Goal: Transaction & Acquisition: Download file/media

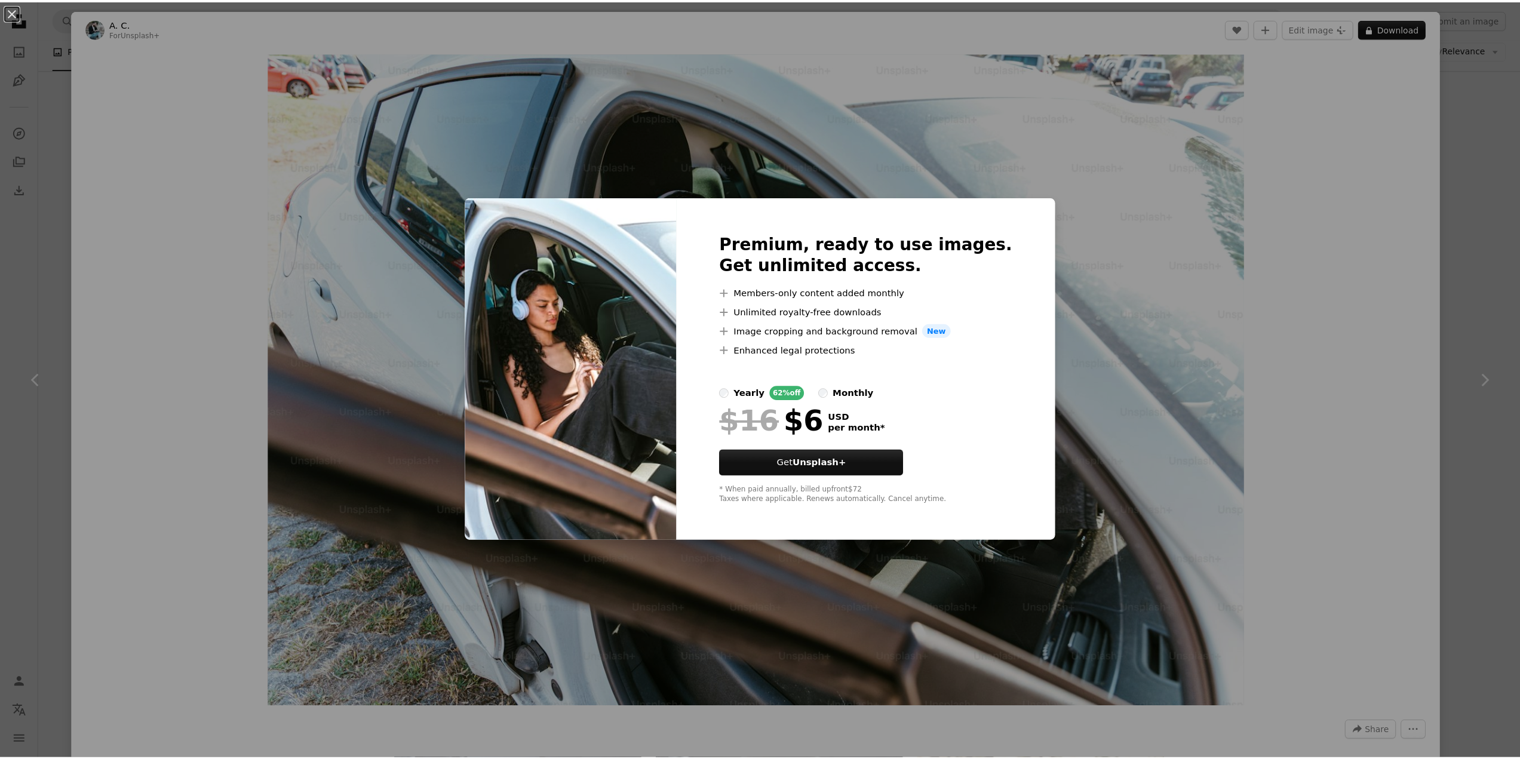
scroll to position [5735, 0]
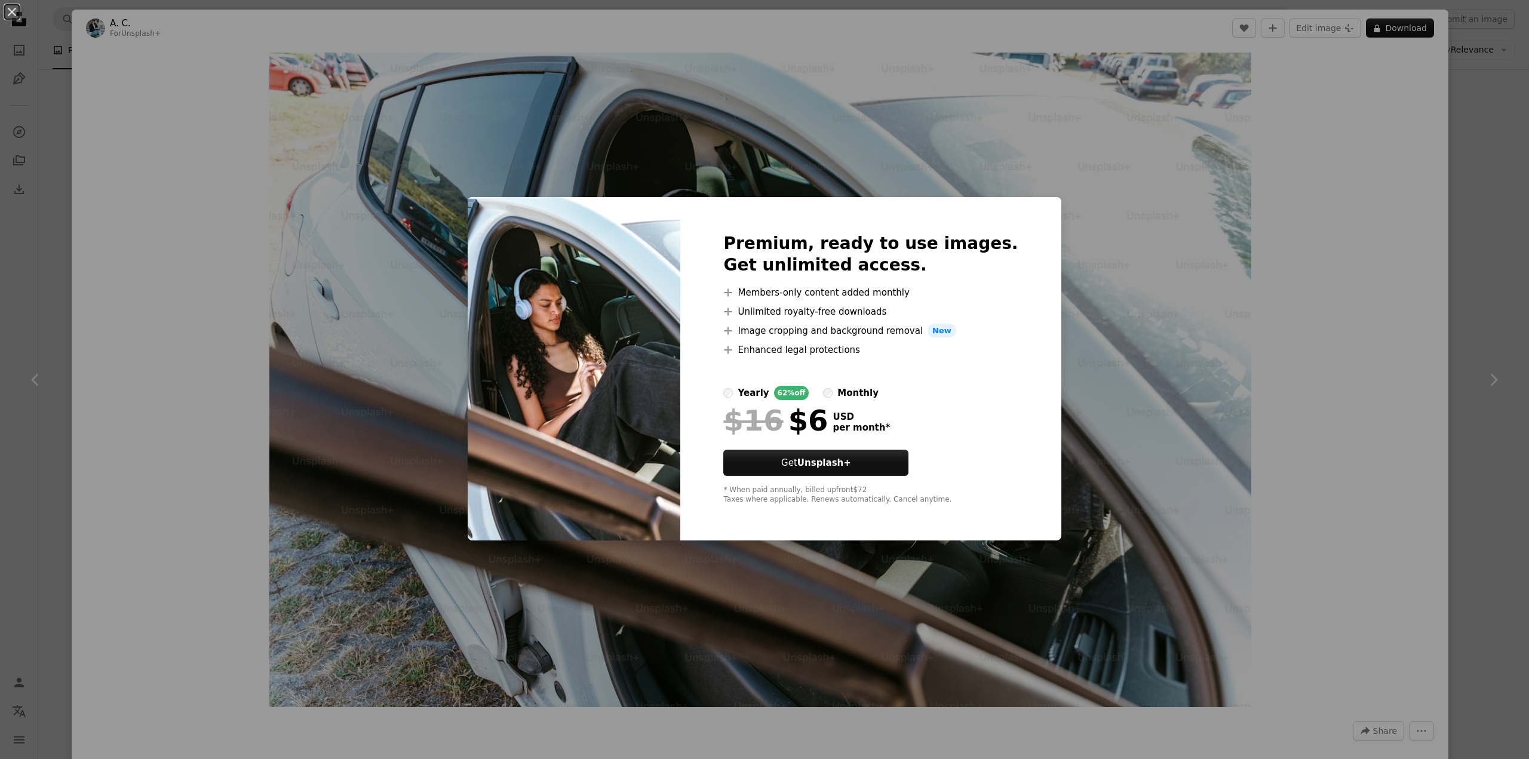
click at [1225, 368] on div "An X shape Premium, ready to use images. Get unlimited access. A plus sign Memb…" at bounding box center [764, 379] width 1529 height 759
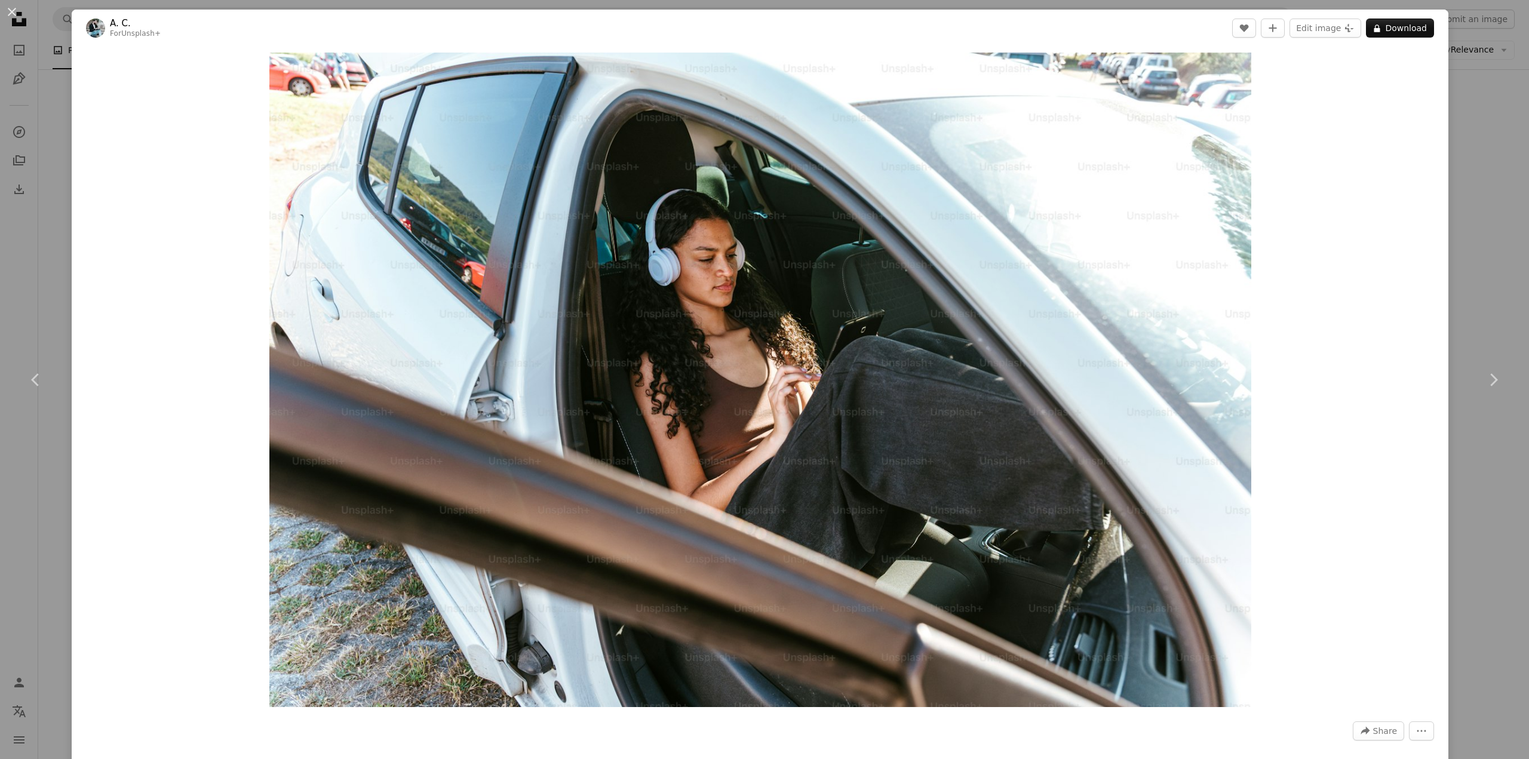
click at [11, 11] on button "An X shape" at bounding box center [12, 12] width 14 height 14
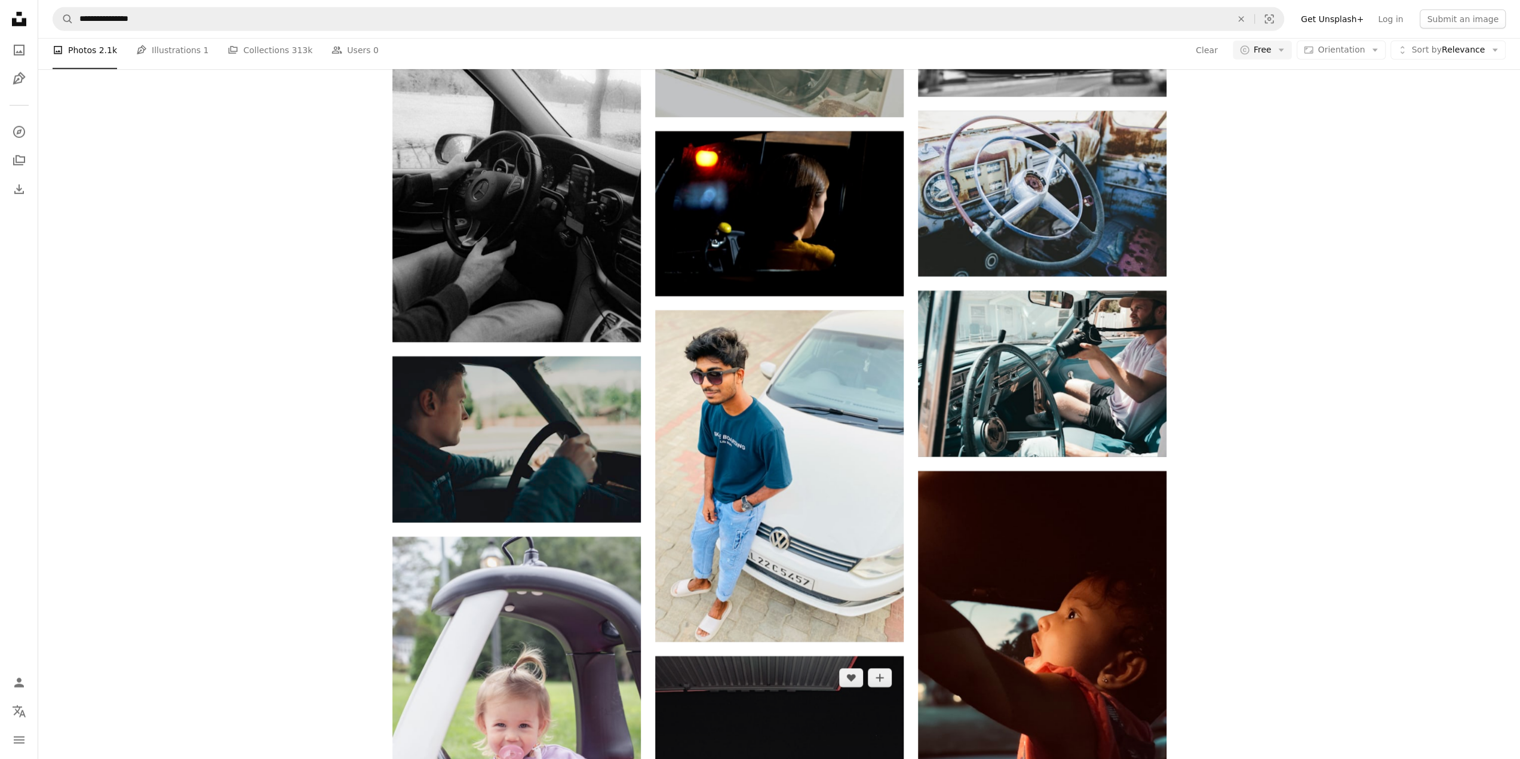
scroll to position [8364, 0]
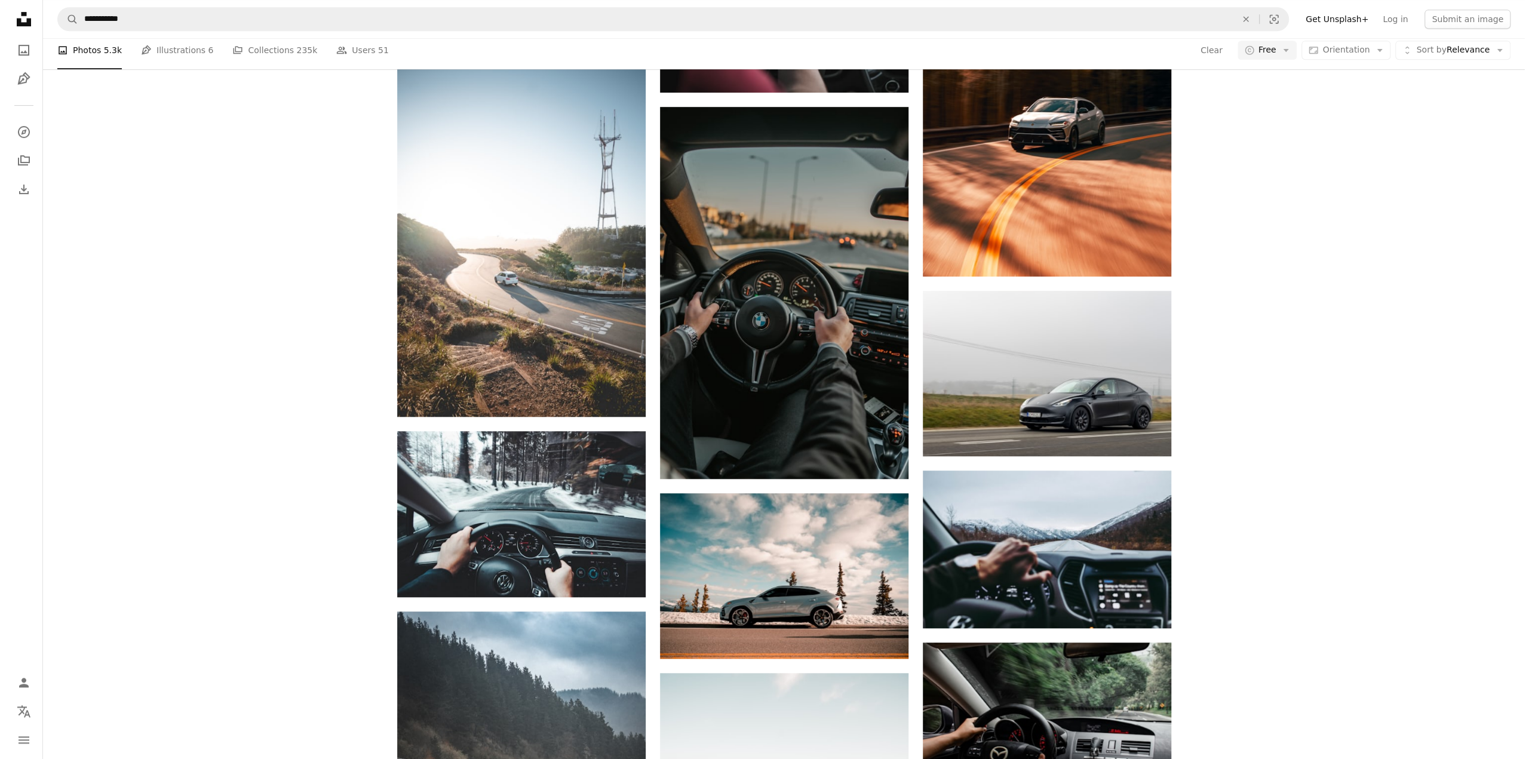
scroll to position [357, 0]
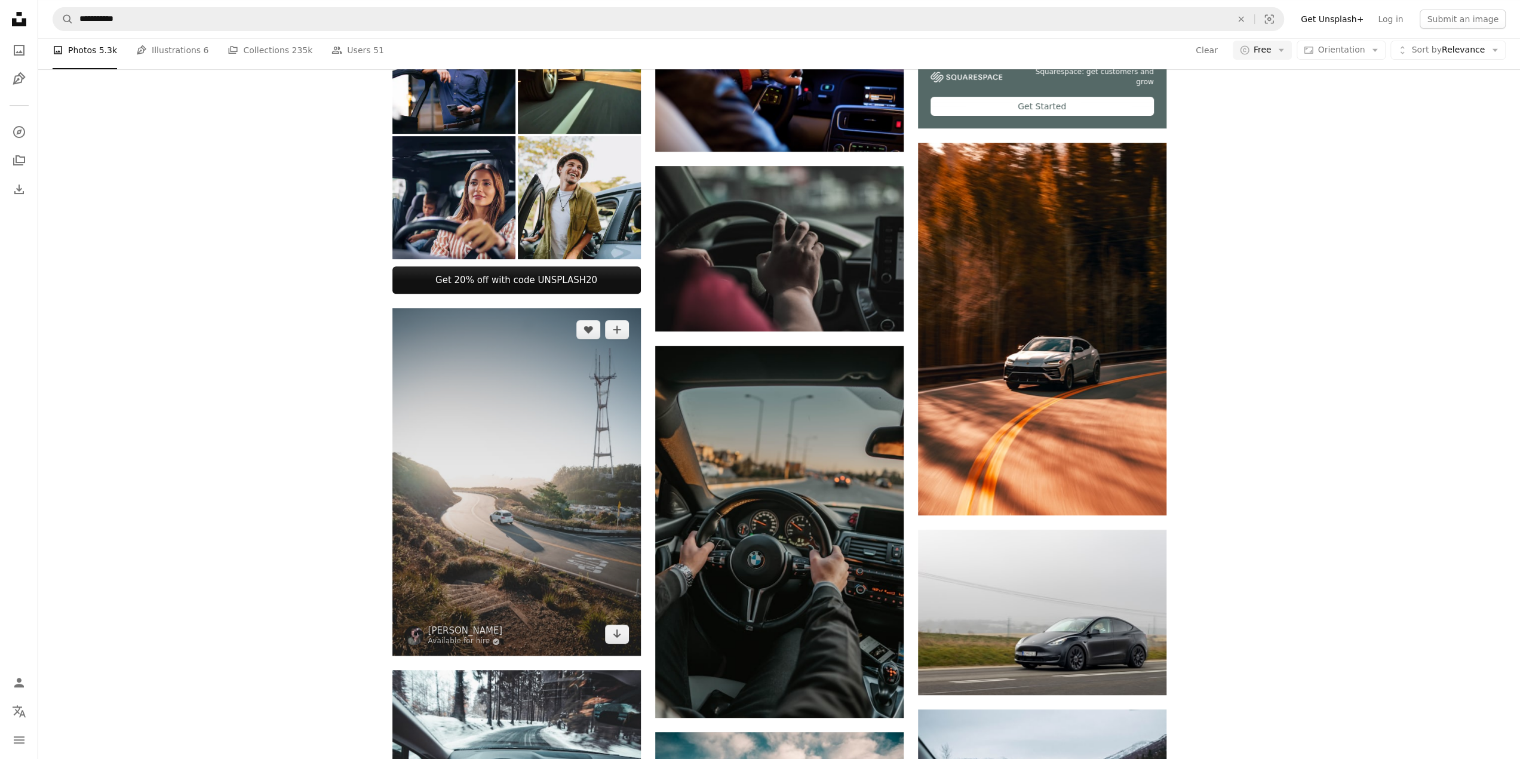
click at [553, 463] on img at bounding box center [516, 482] width 249 height 348
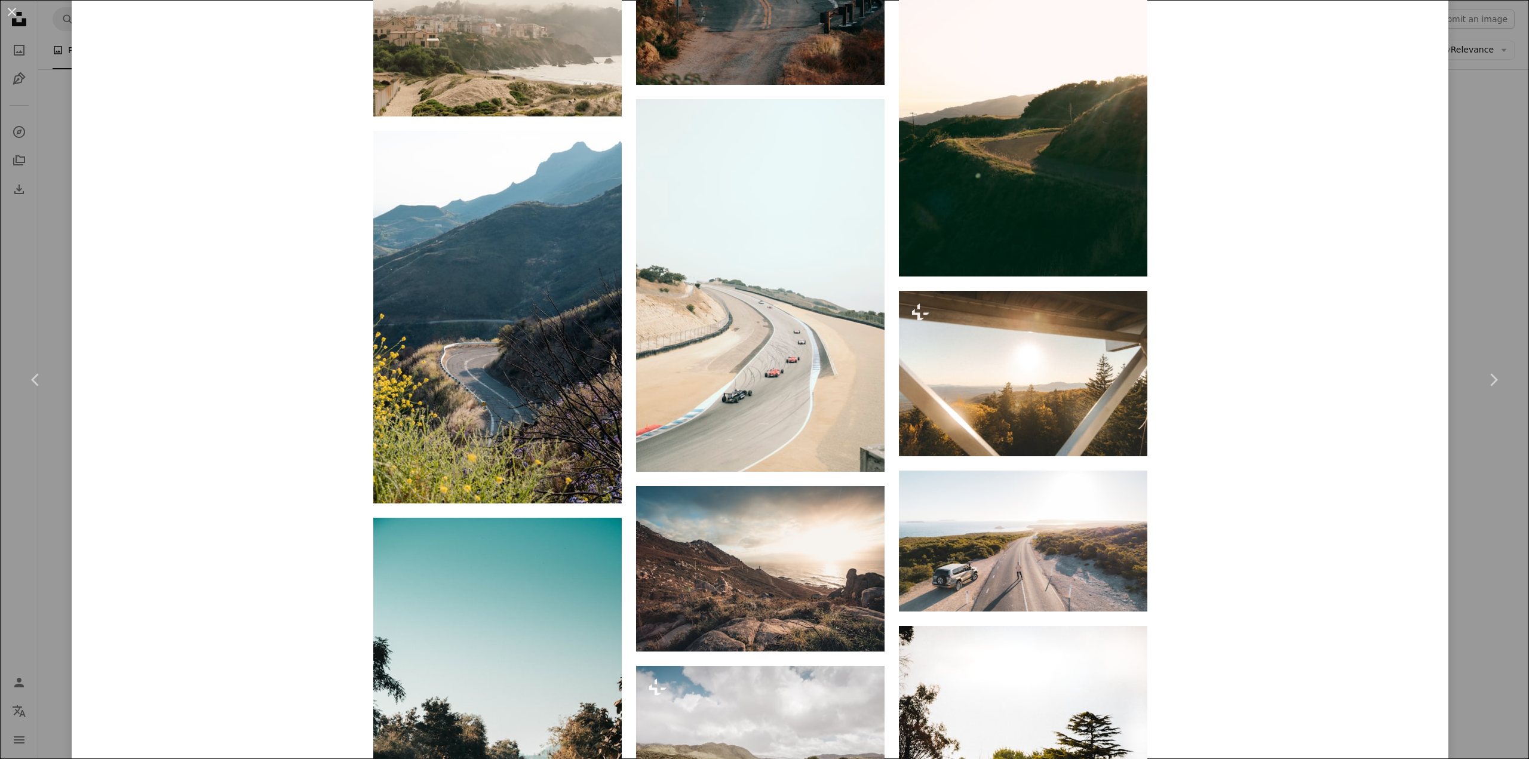
scroll to position [7261, 0]
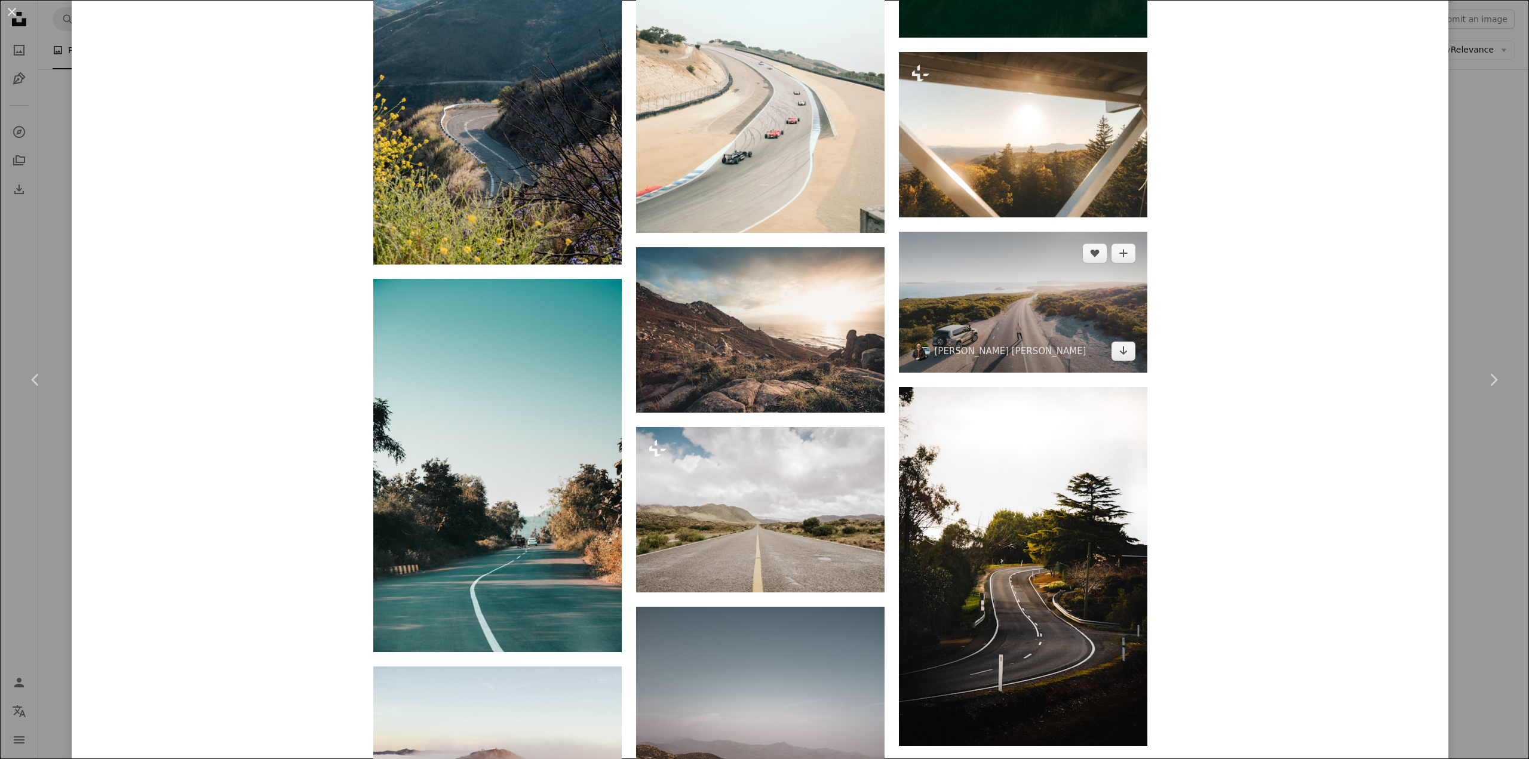
click at [1031, 333] on img at bounding box center [1023, 302] width 249 height 140
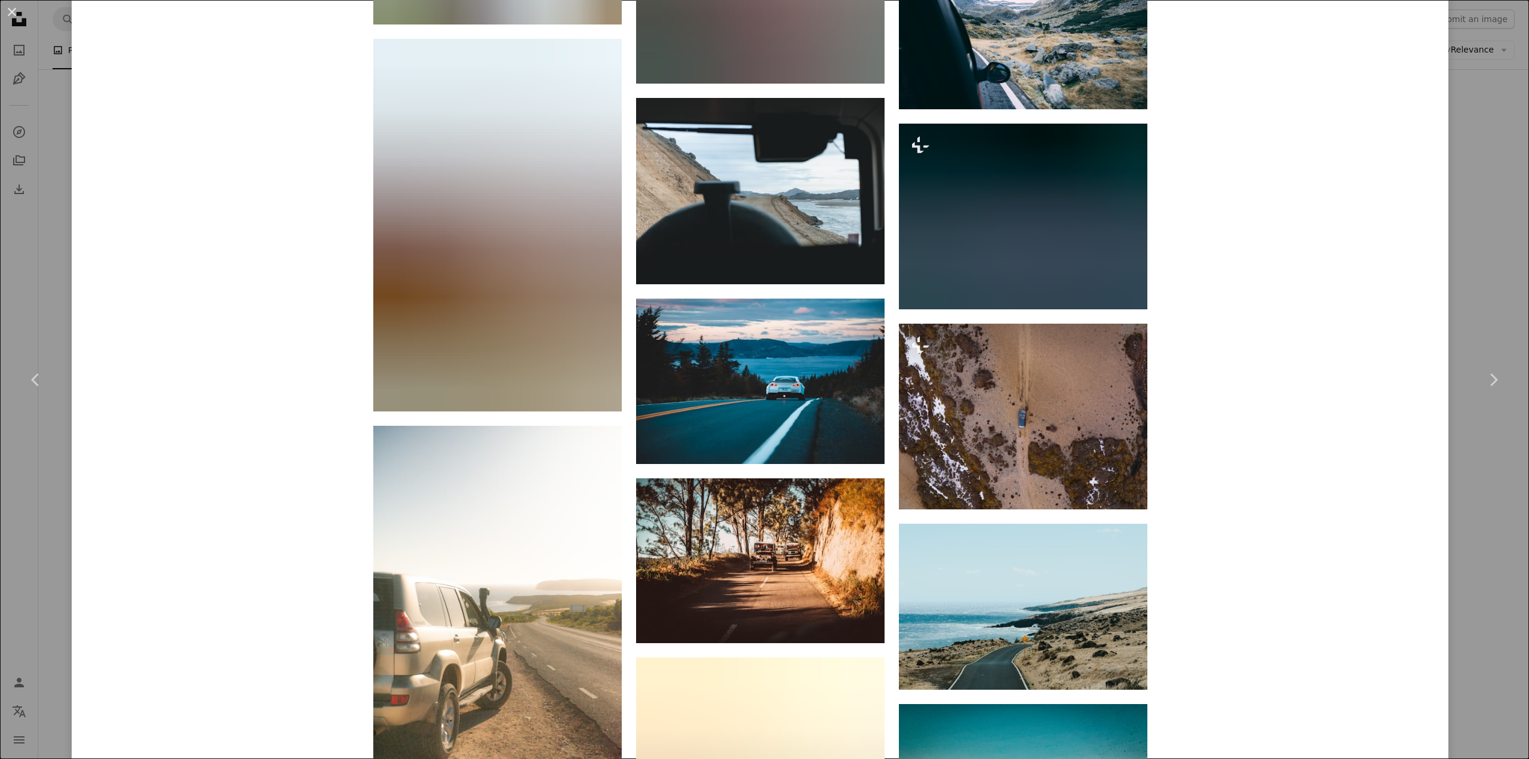
scroll to position [9351, 0]
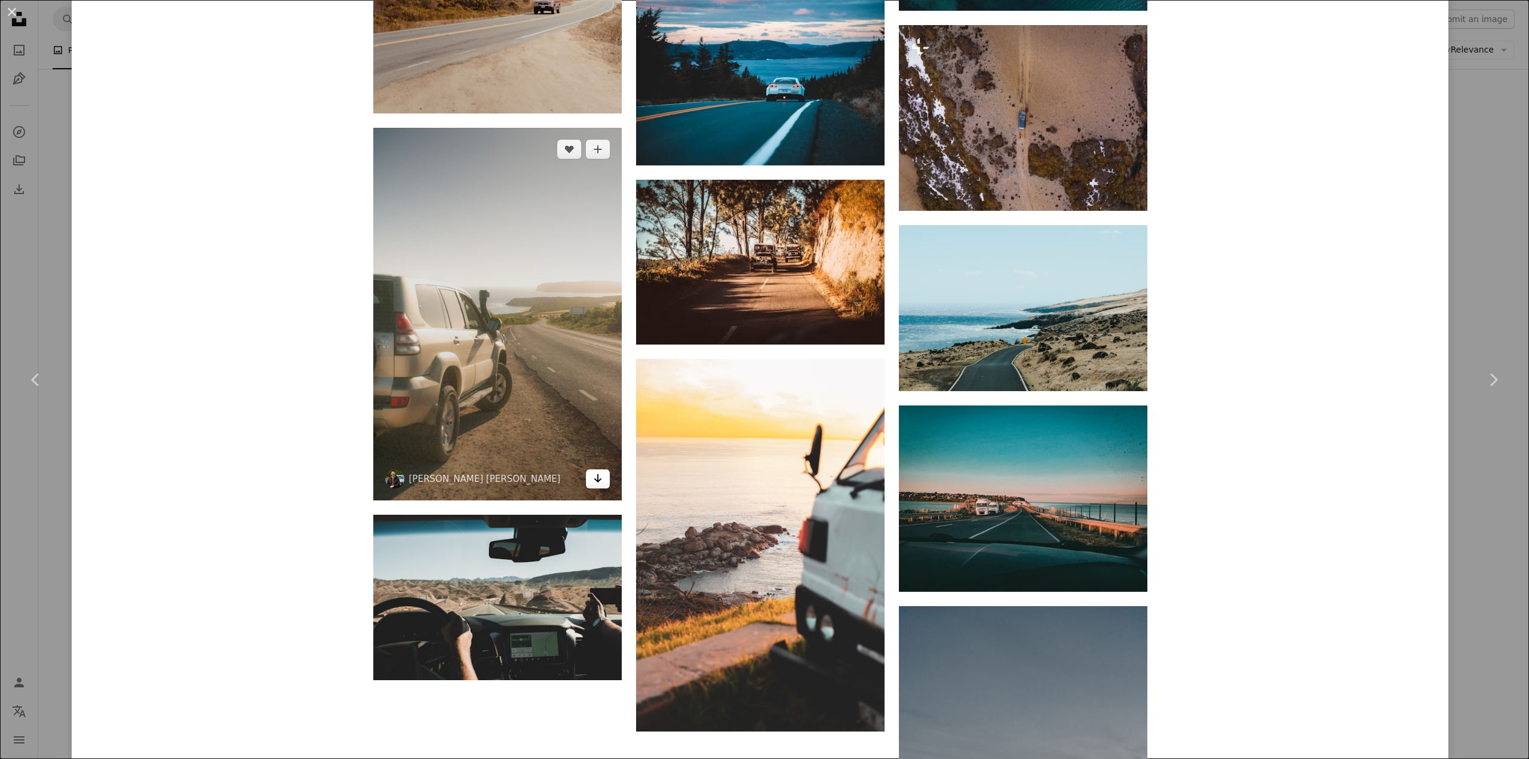
click at [594, 475] on icon "Arrow pointing down" at bounding box center [598, 478] width 10 height 14
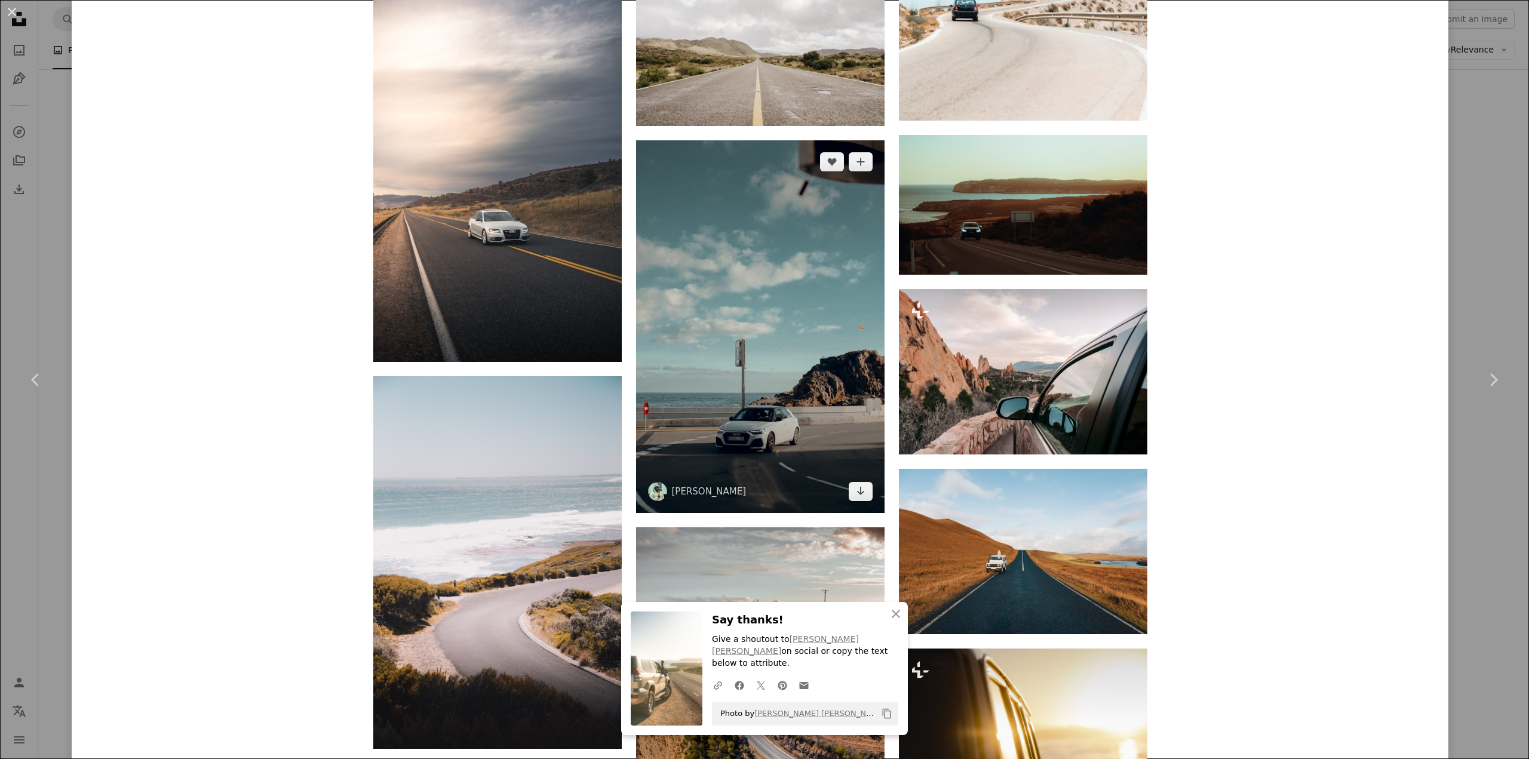
scroll to position [2929, 0]
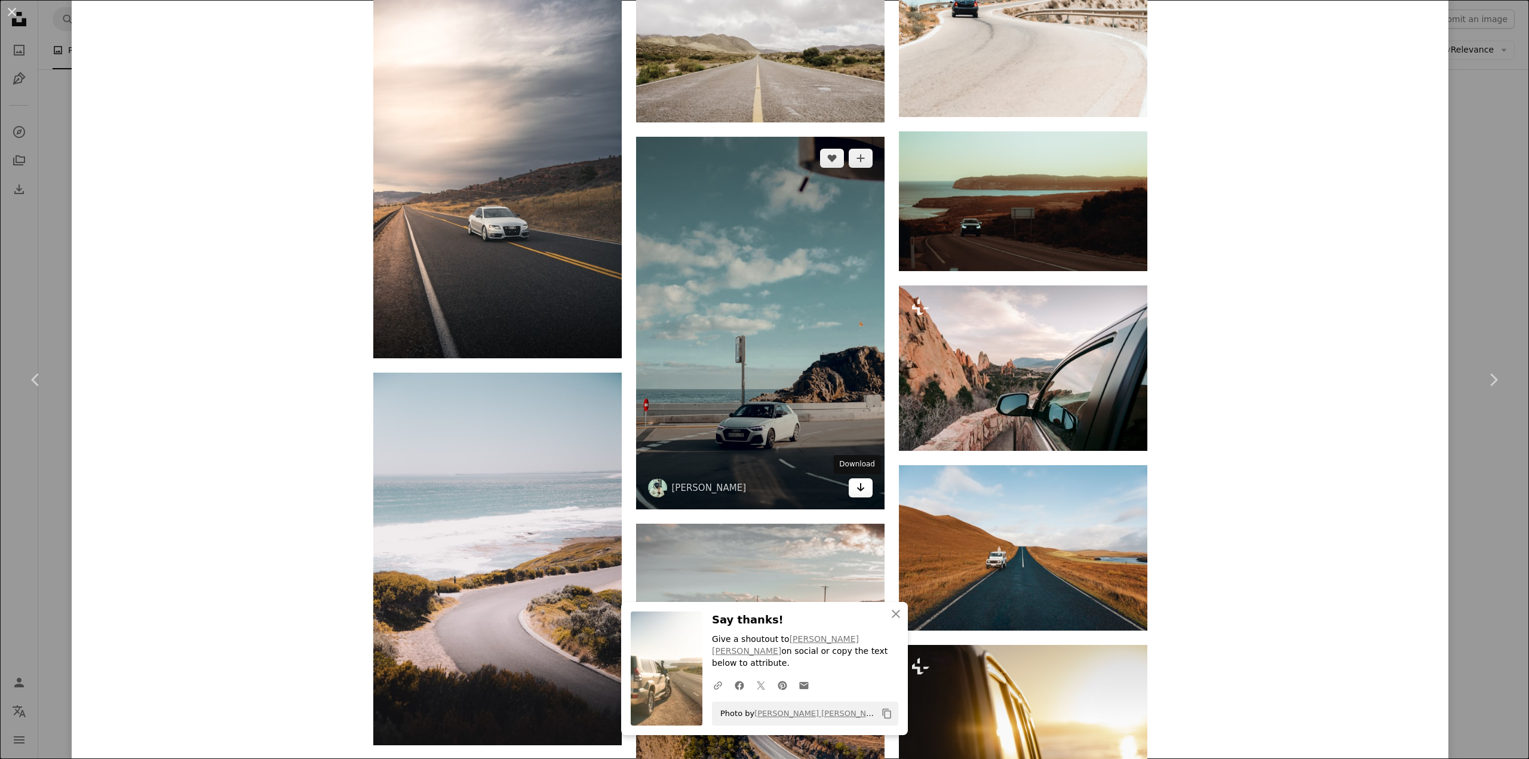
click at [858, 489] on icon "Download" at bounding box center [861, 487] width 8 height 8
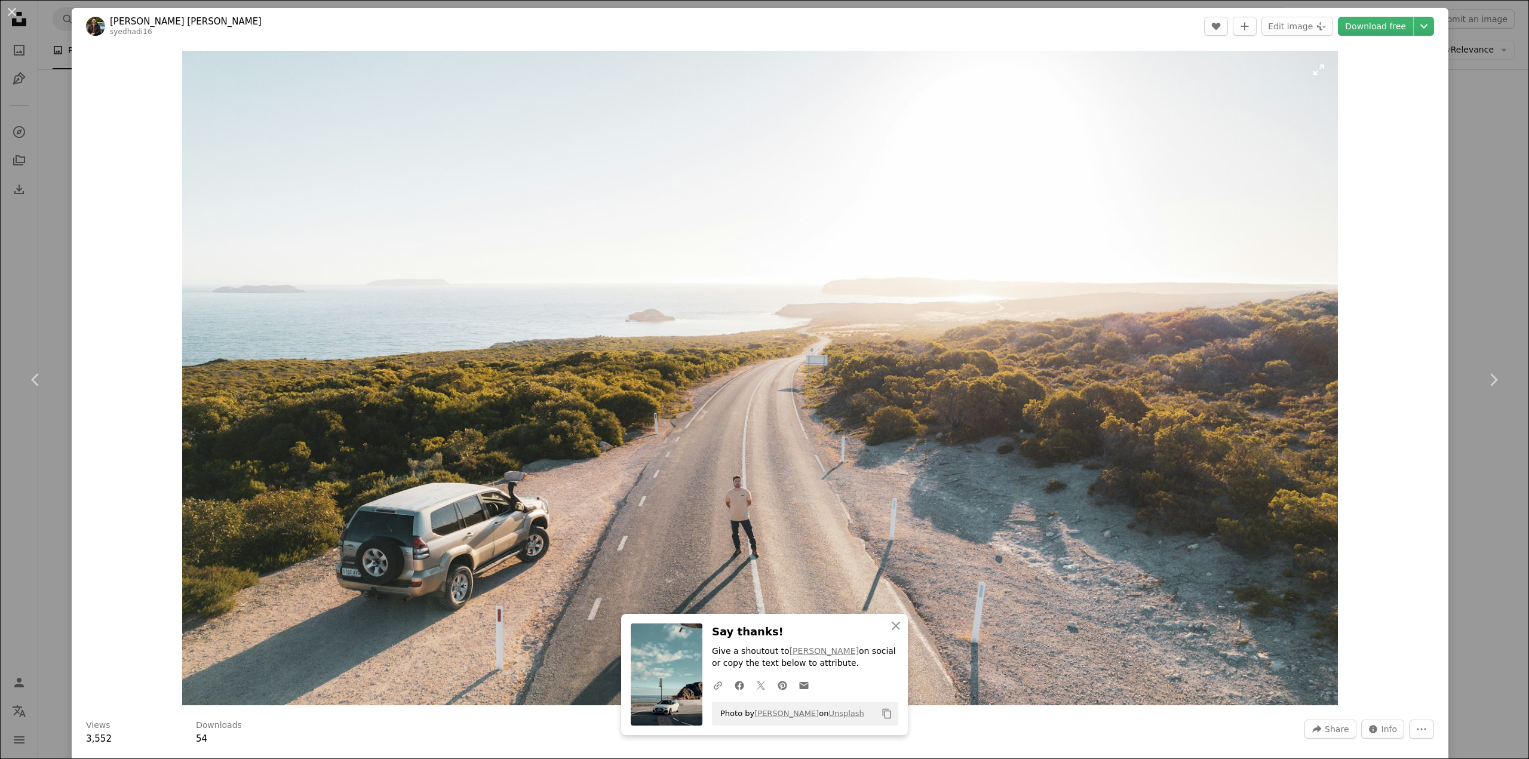
scroll to position [0, 0]
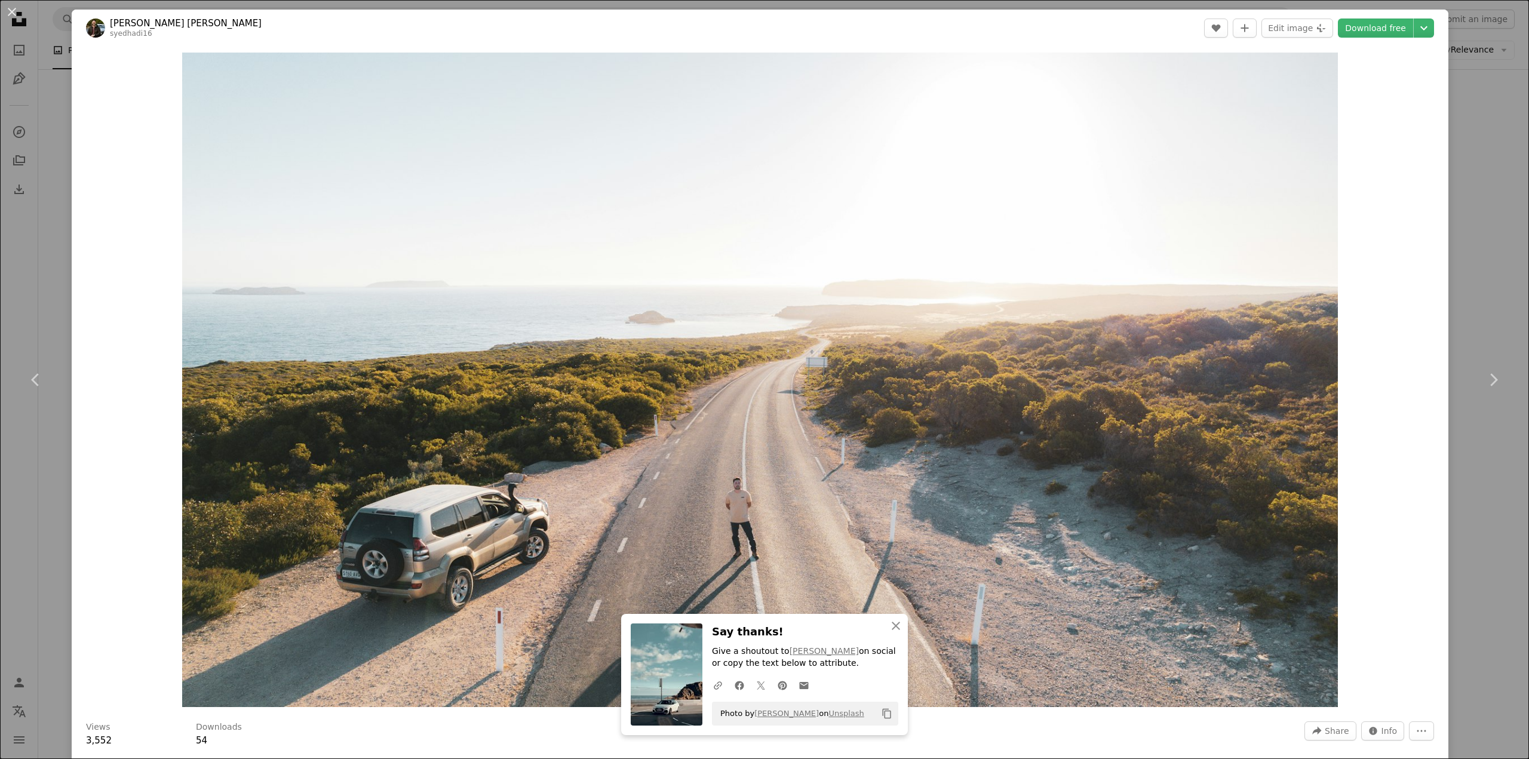
click at [1379, 32] on link "Download free" at bounding box center [1375, 28] width 75 height 19
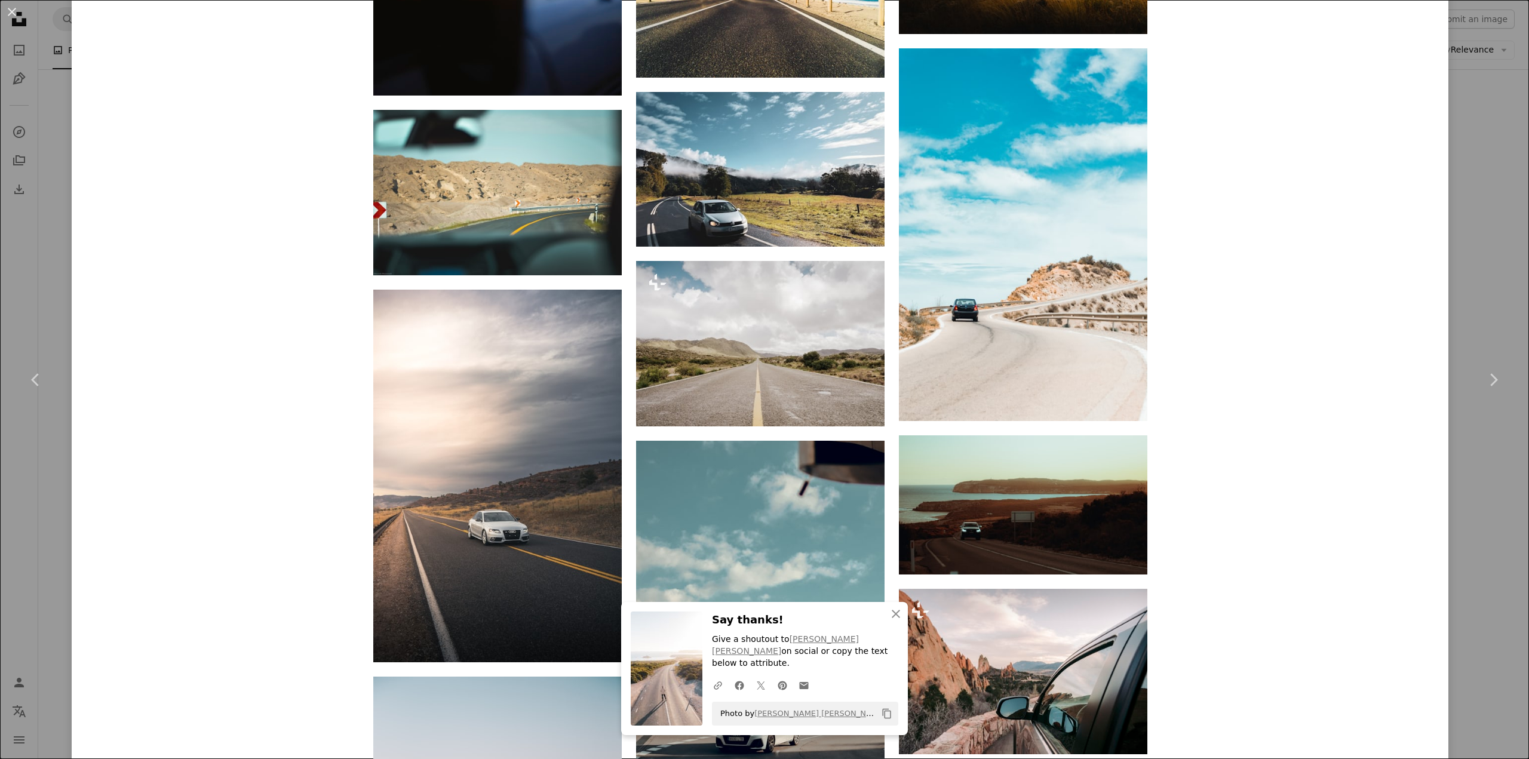
scroll to position [2629, 0]
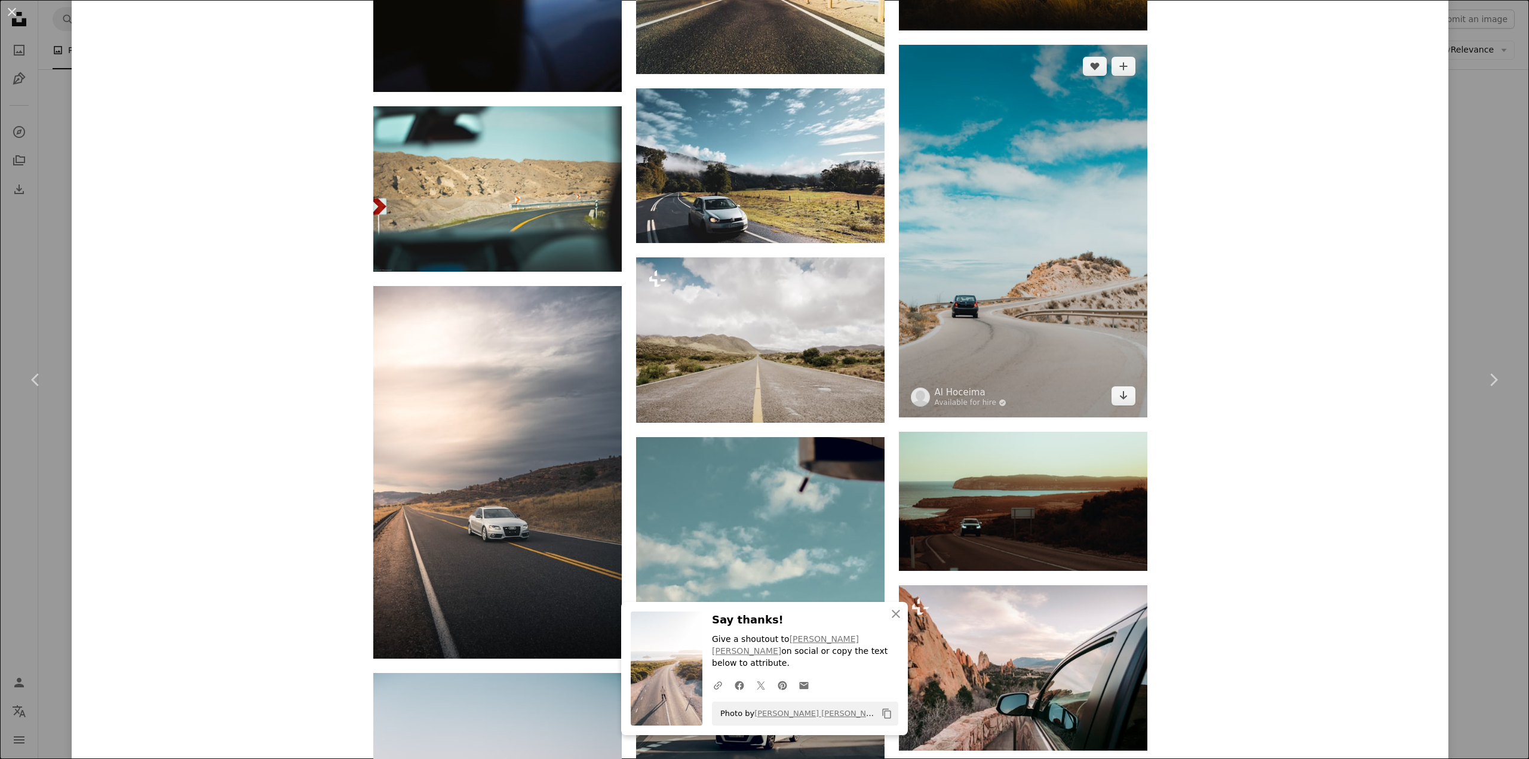
click at [1018, 363] on img at bounding box center [1023, 231] width 249 height 373
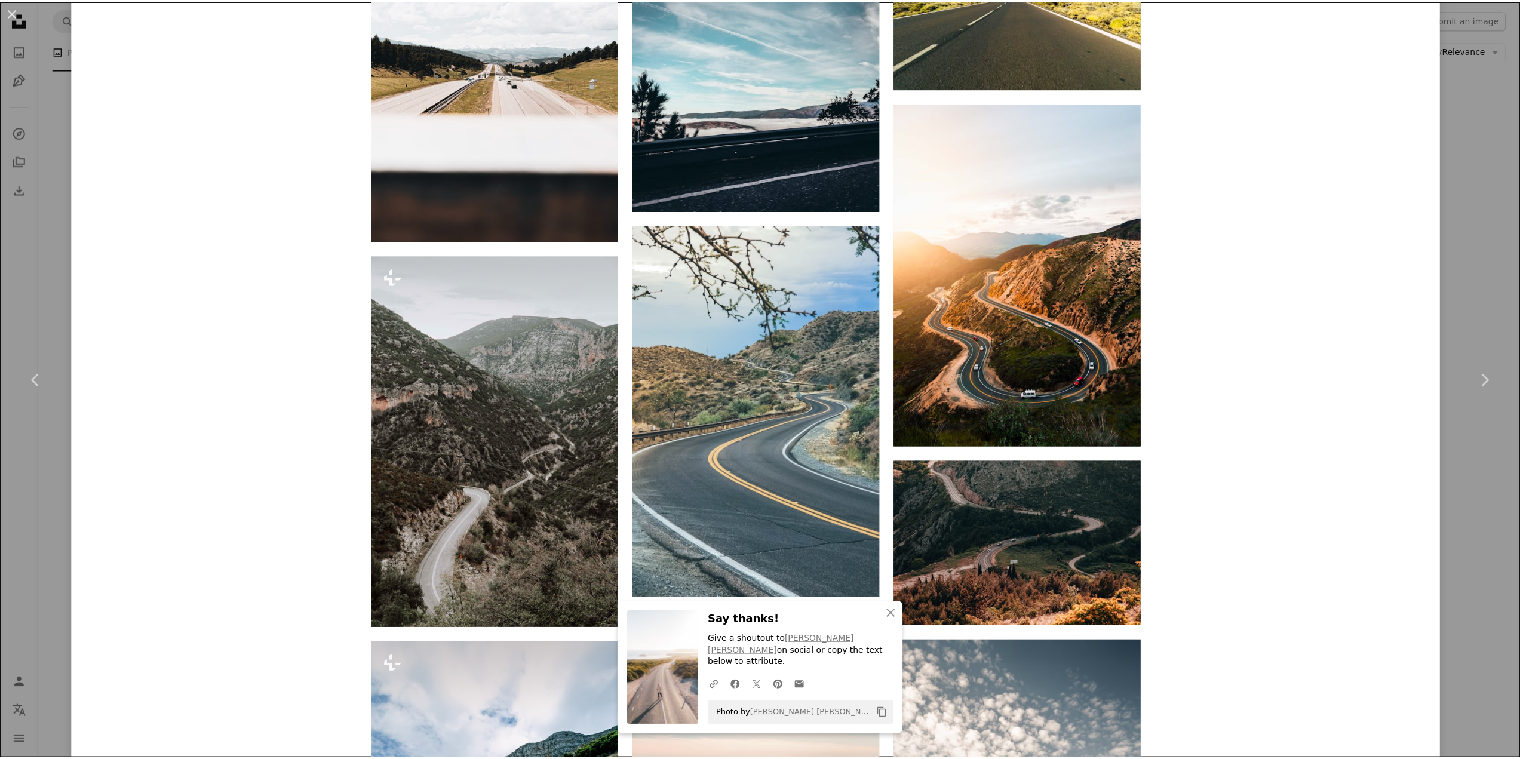
scroll to position [7967, 0]
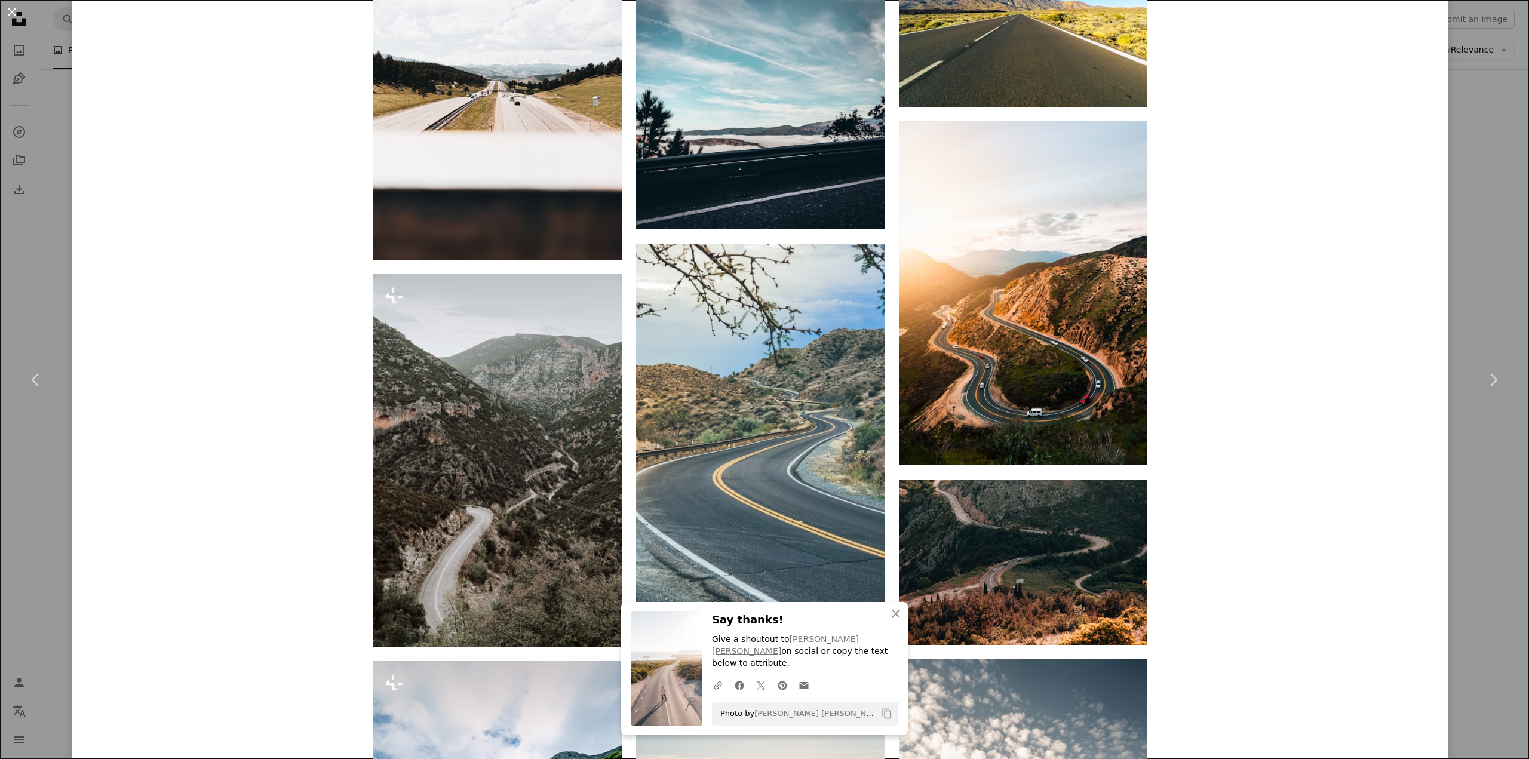
click at [19, 19] on button "An X shape" at bounding box center [12, 12] width 14 height 14
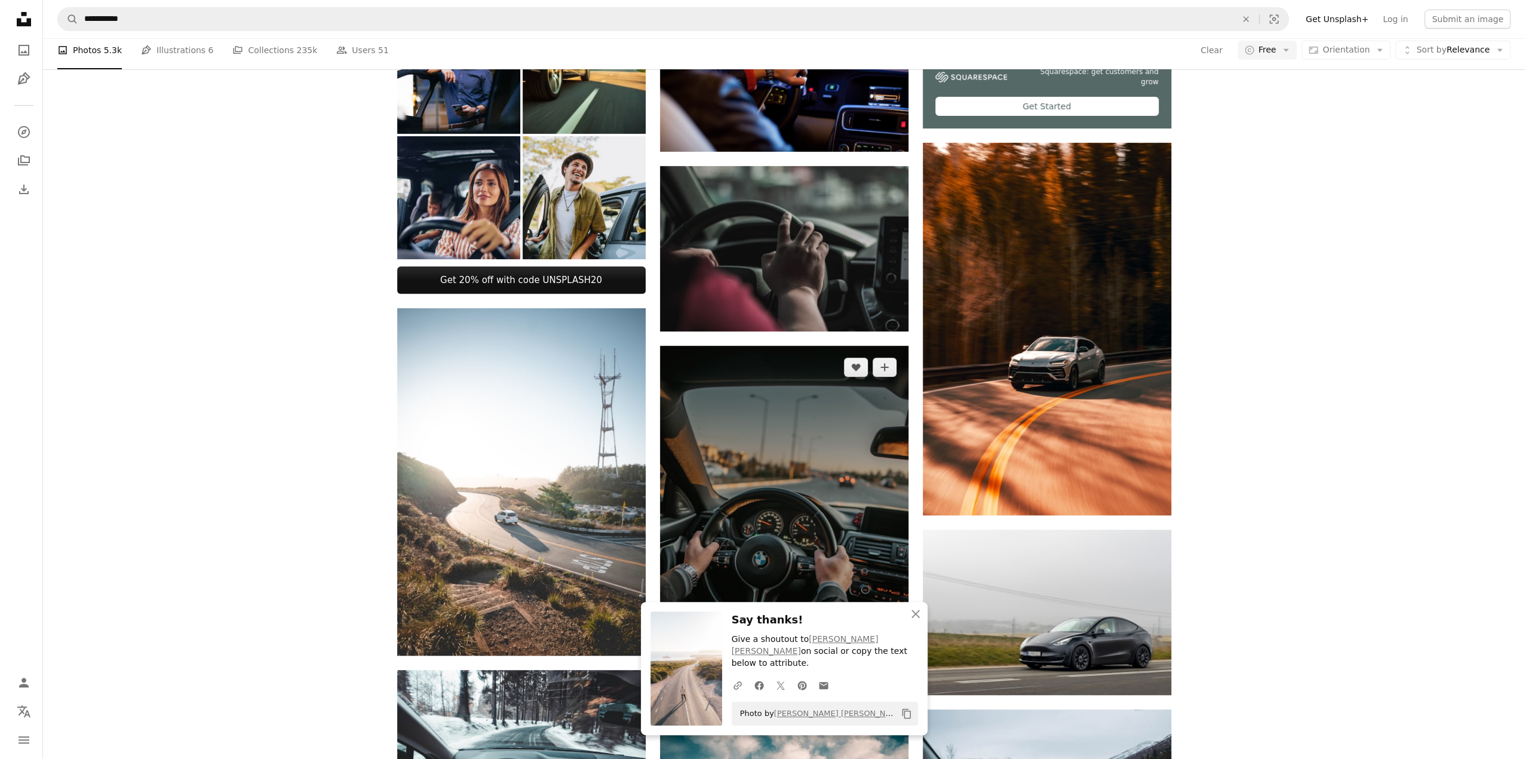
scroll to position [835, 0]
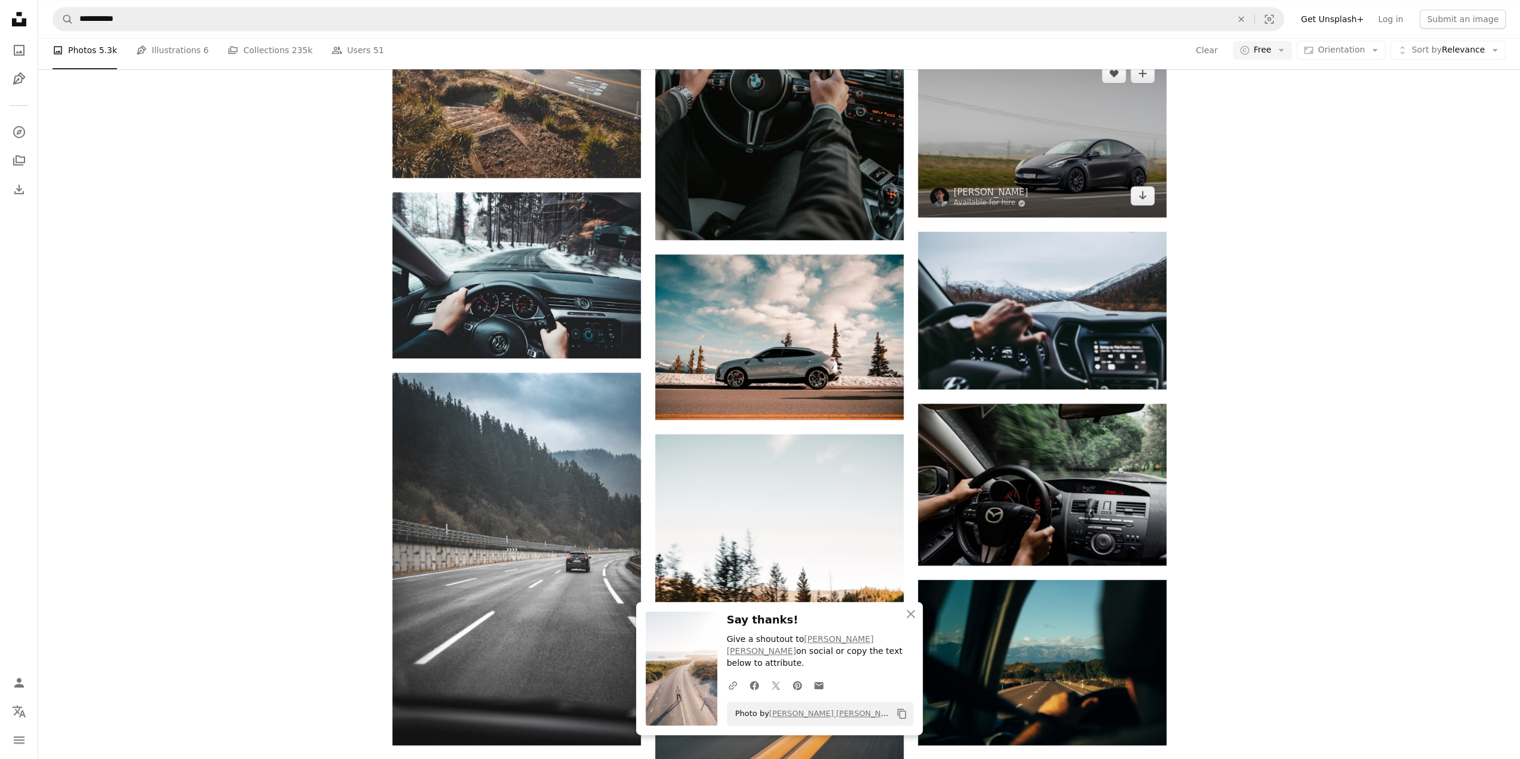
click at [1019, 156] on img at bounding box center [1042, 134] width 249 height 165
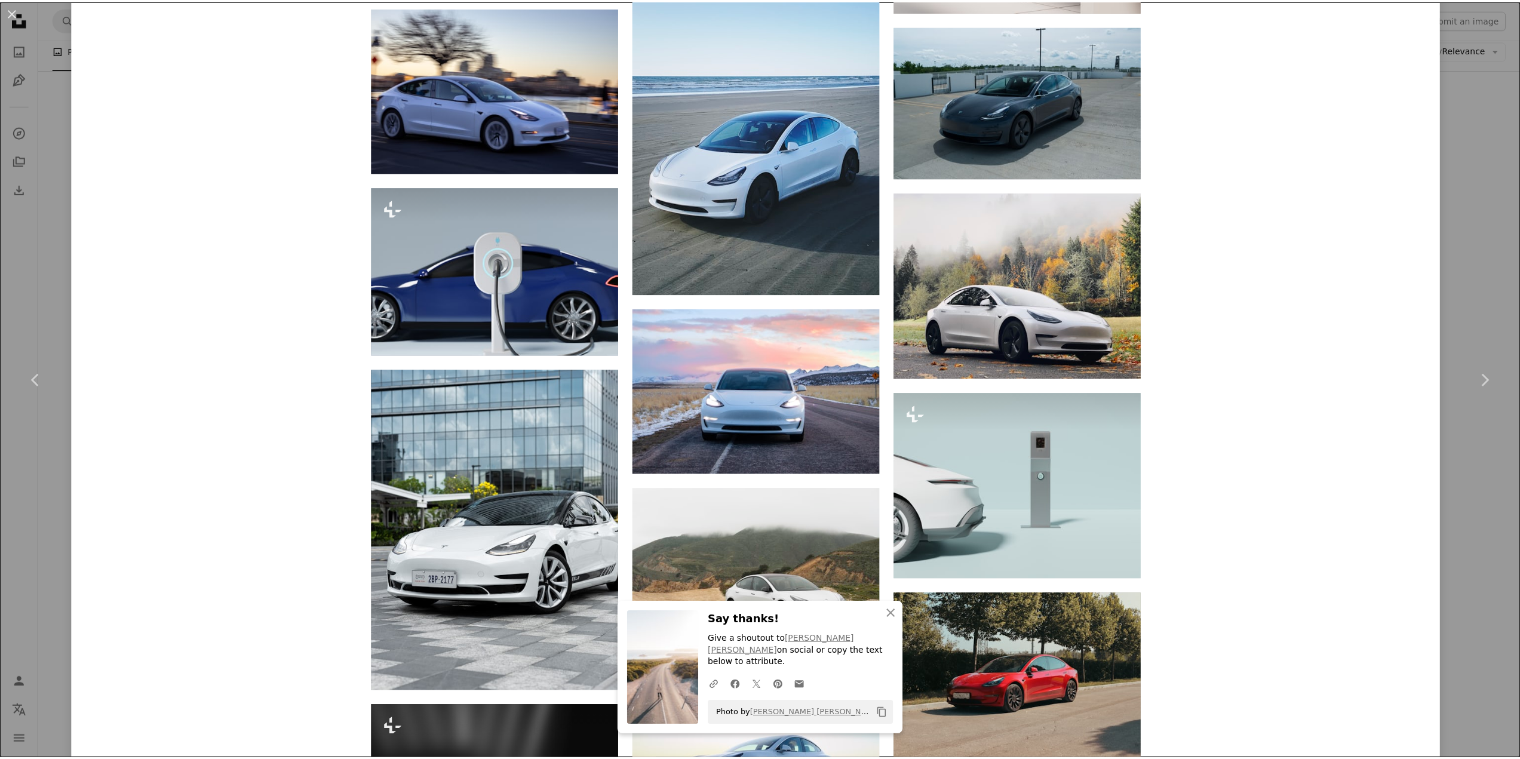
scroll to position [2069, 0]
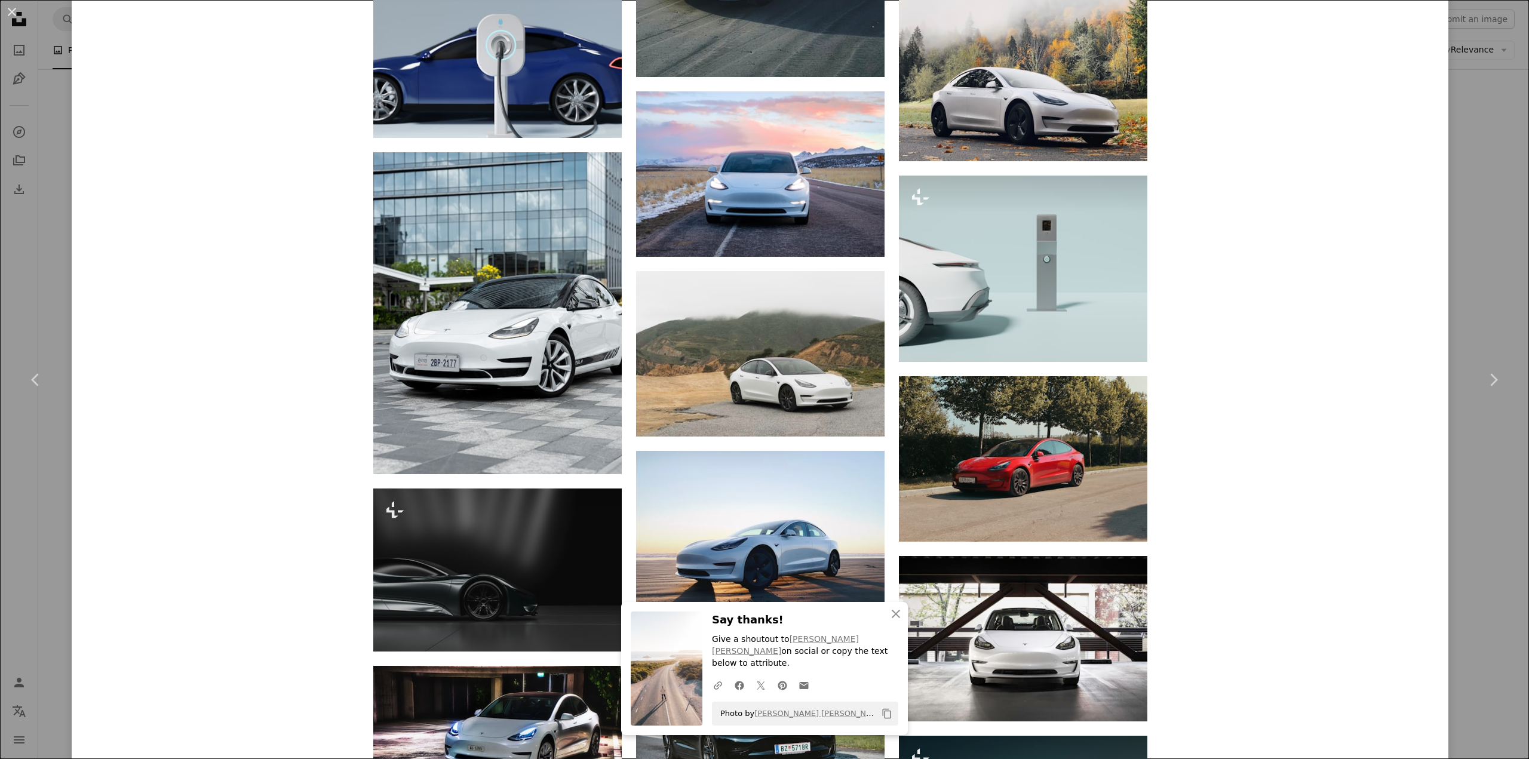
click at [14, 19] on button "An X shape" at bounding box center [12, 12] width 14 height 14
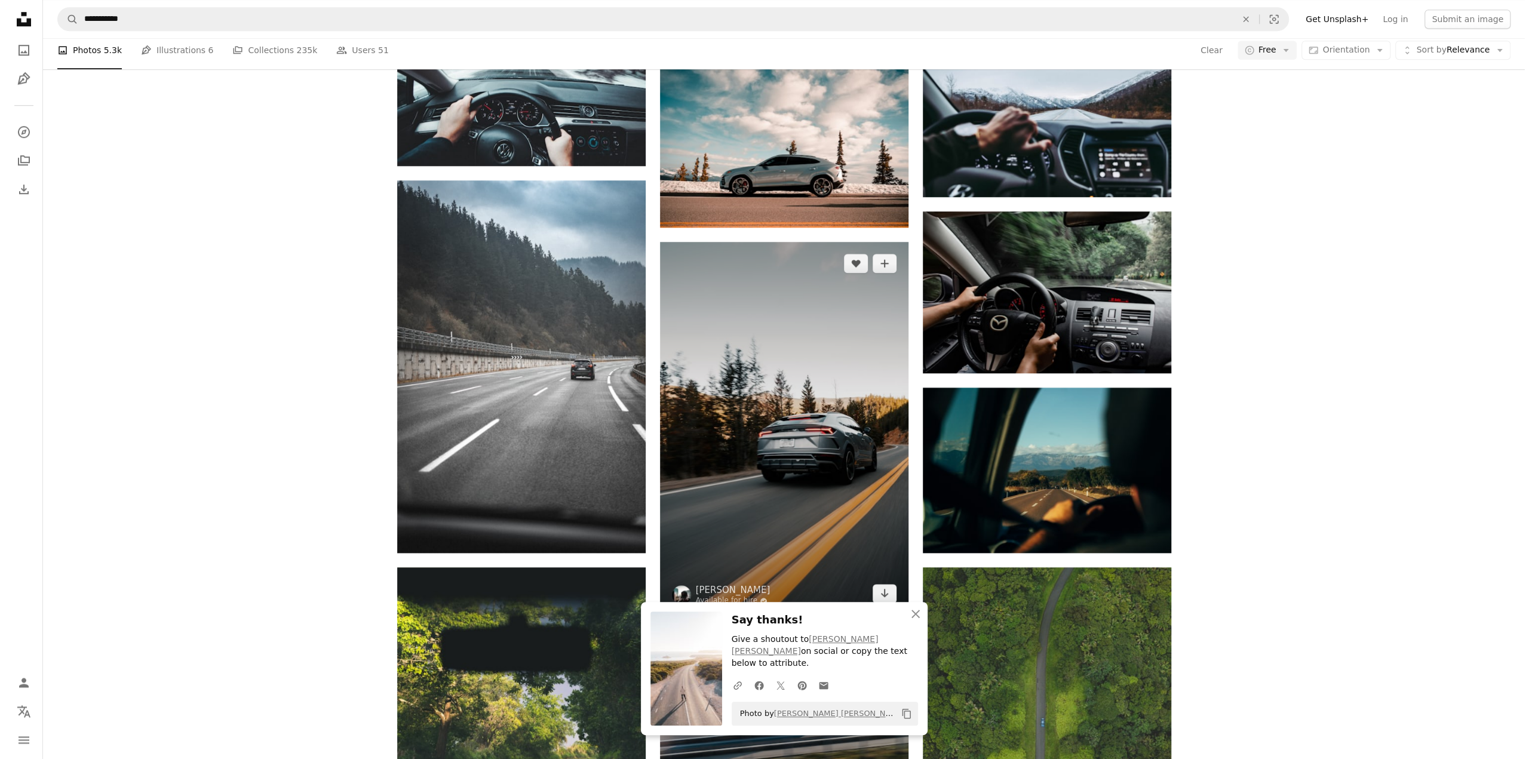
scroll to position [1194, 0]
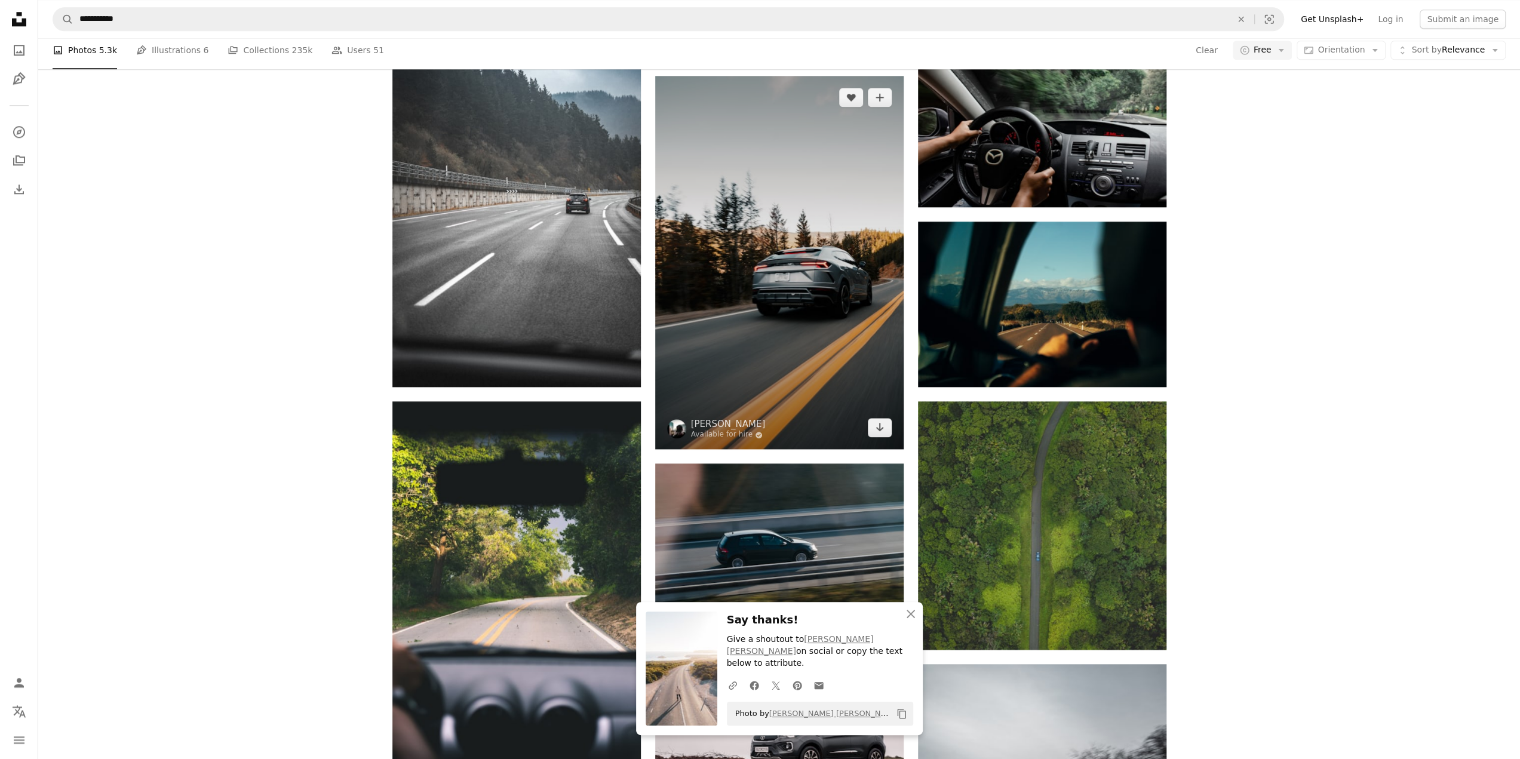
click at [767, 315] on img at bounding box center [779, 262] width 249 height 373
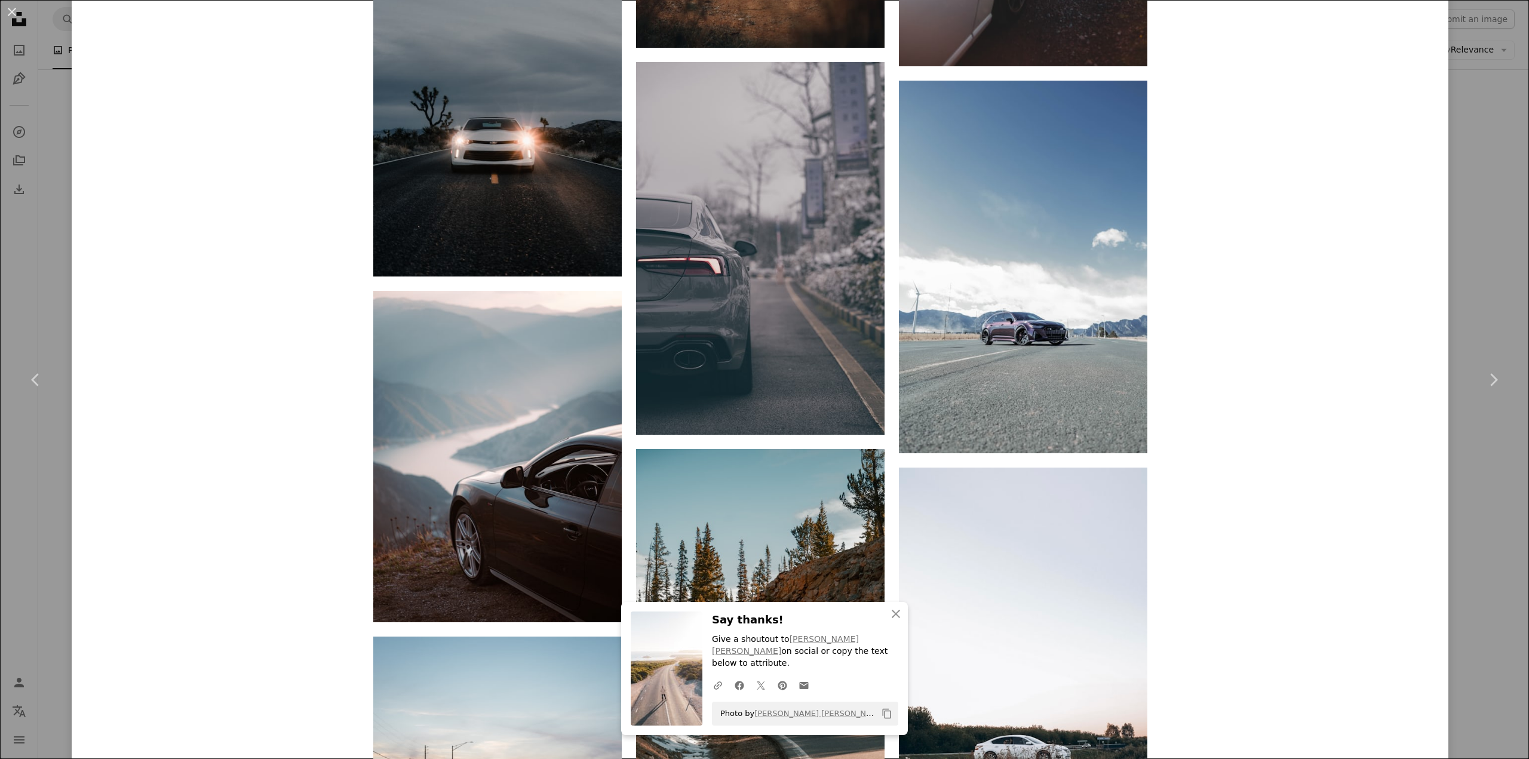
scroll to position [7208, 0]
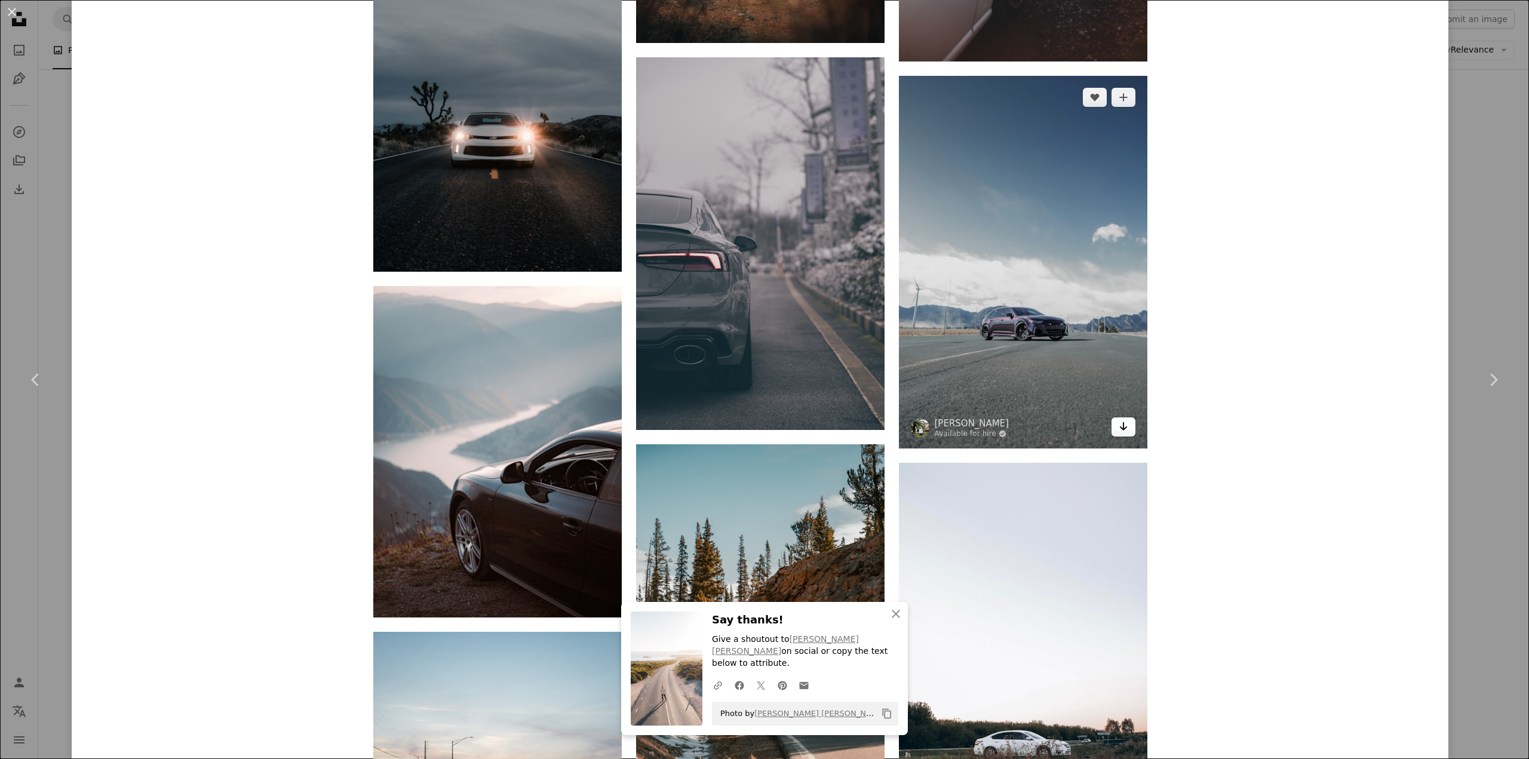
click at [1121, 419] on icon "Arrow pointing down" at bounding box center [1124, 426] width 10 height 14
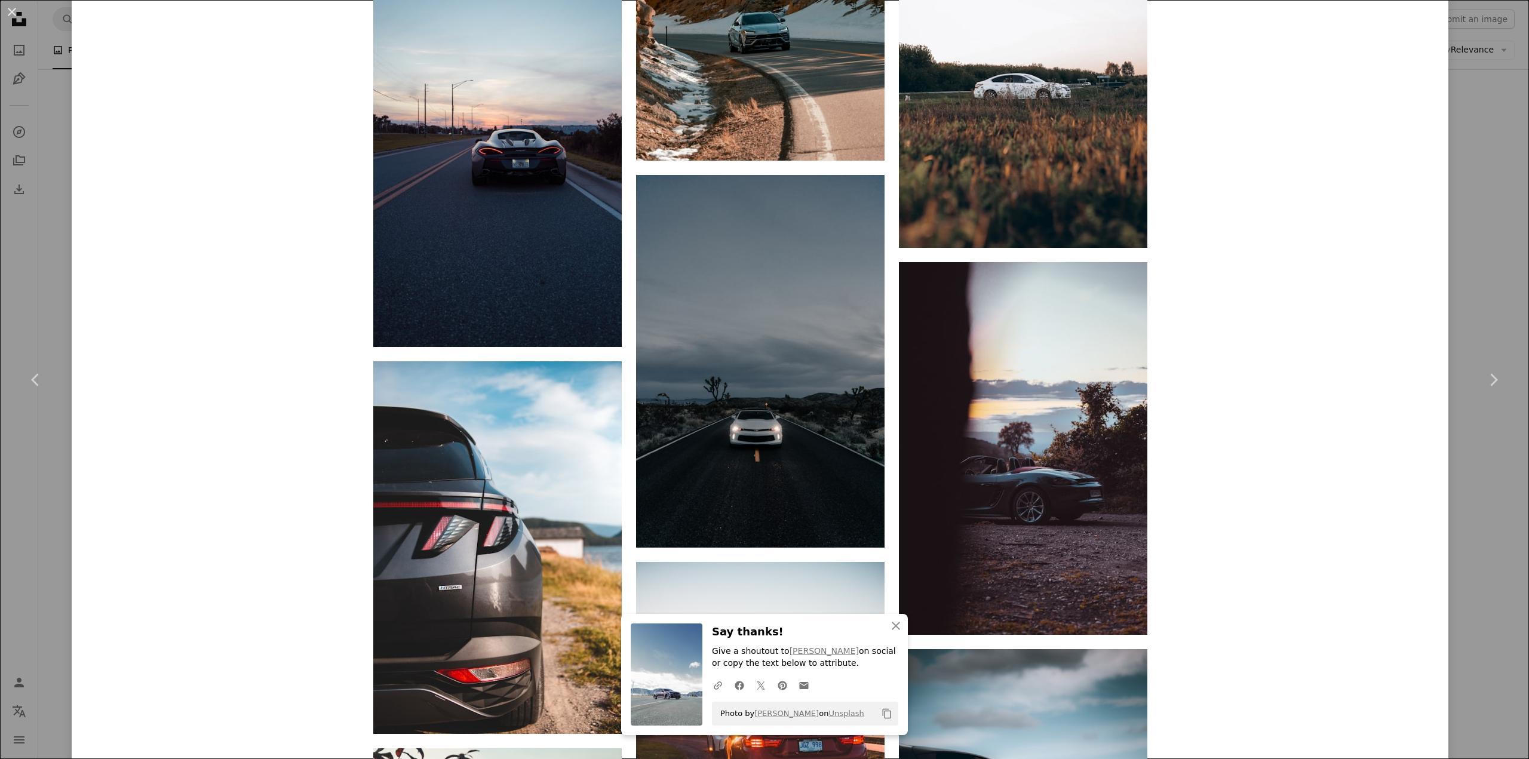
scroll to position [8224, 0]
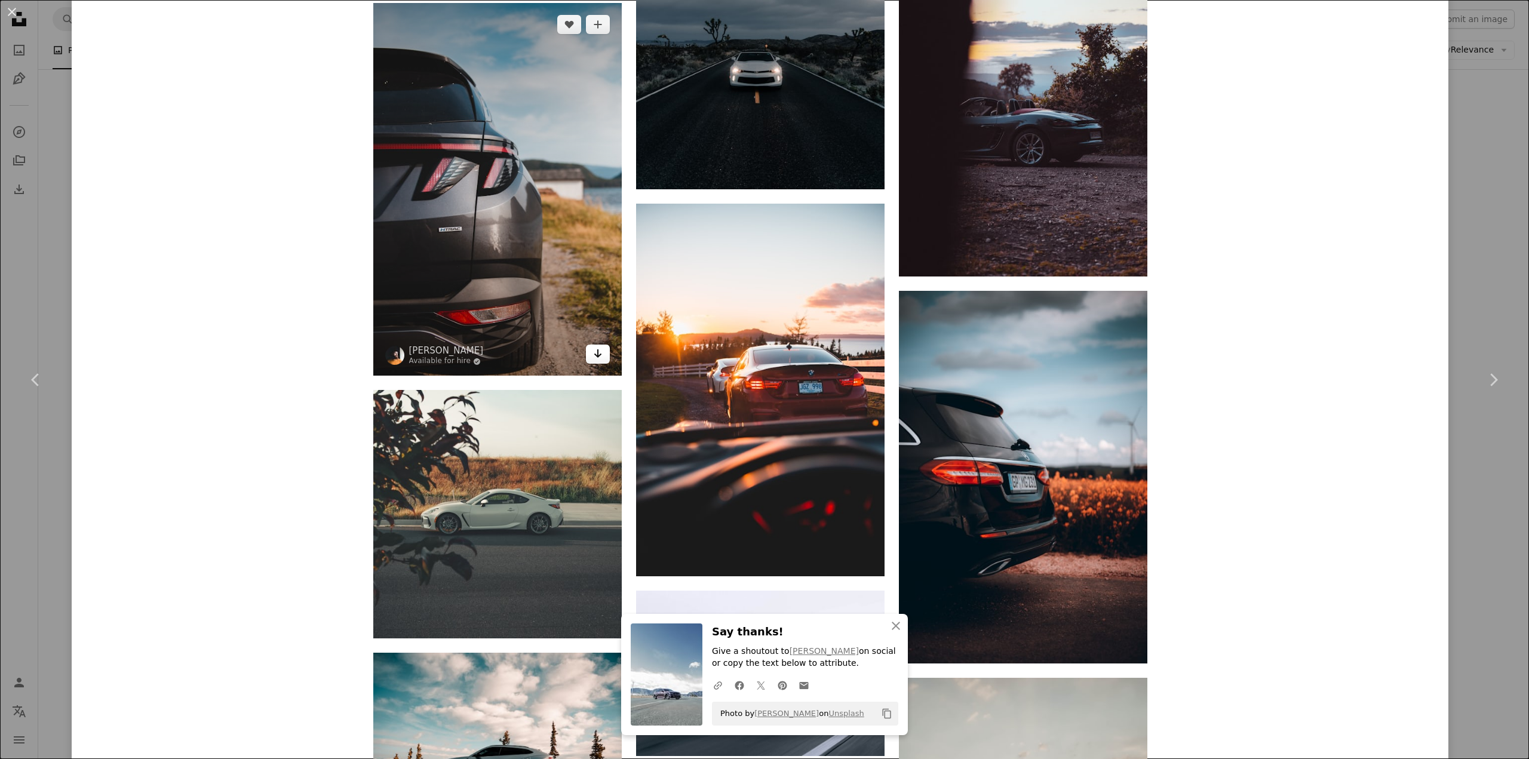
click at [586, 345] on link "Arrow pointing down" at bounding box center [598, 354] width 24 height 19
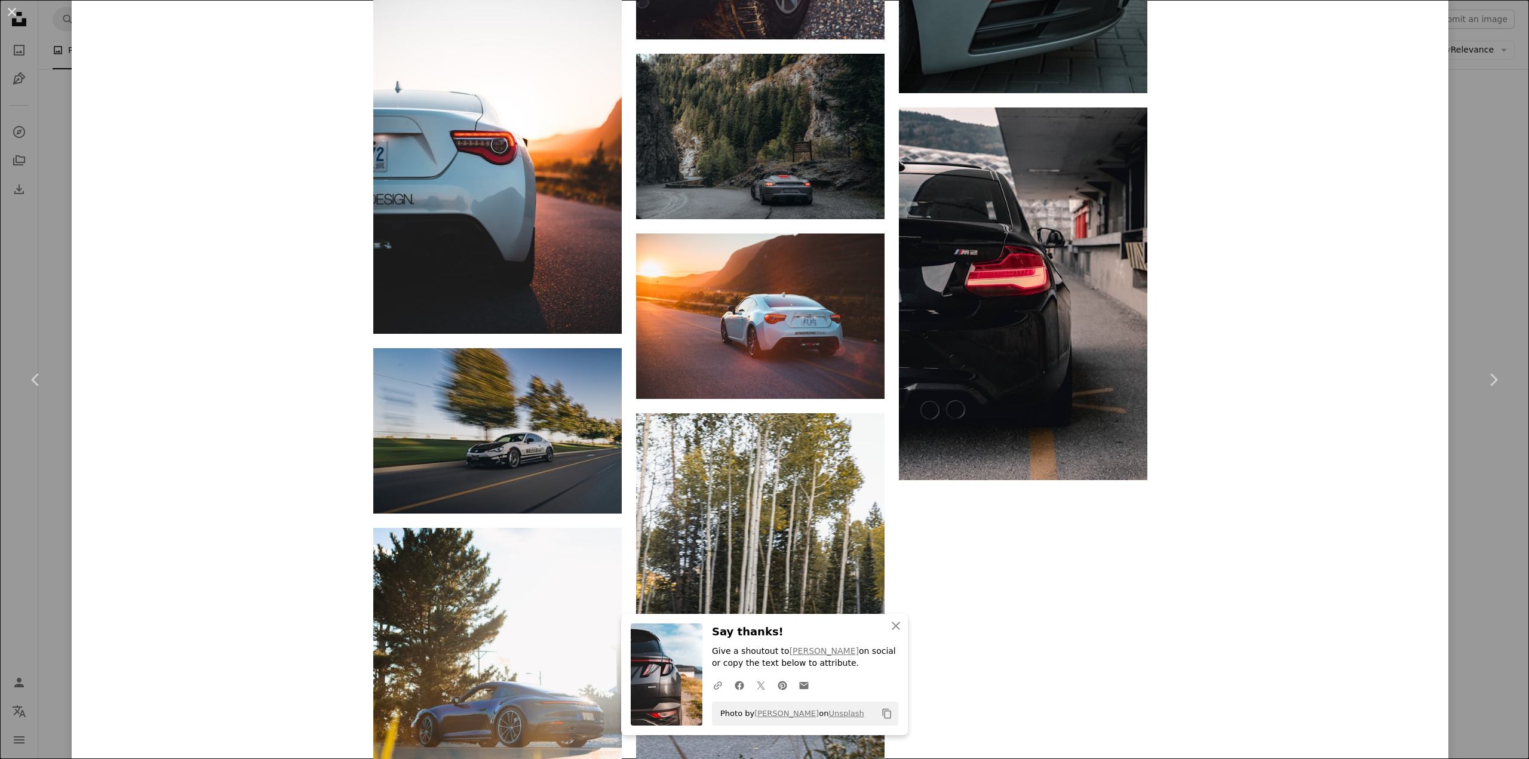
scroll to position [17061, 0]
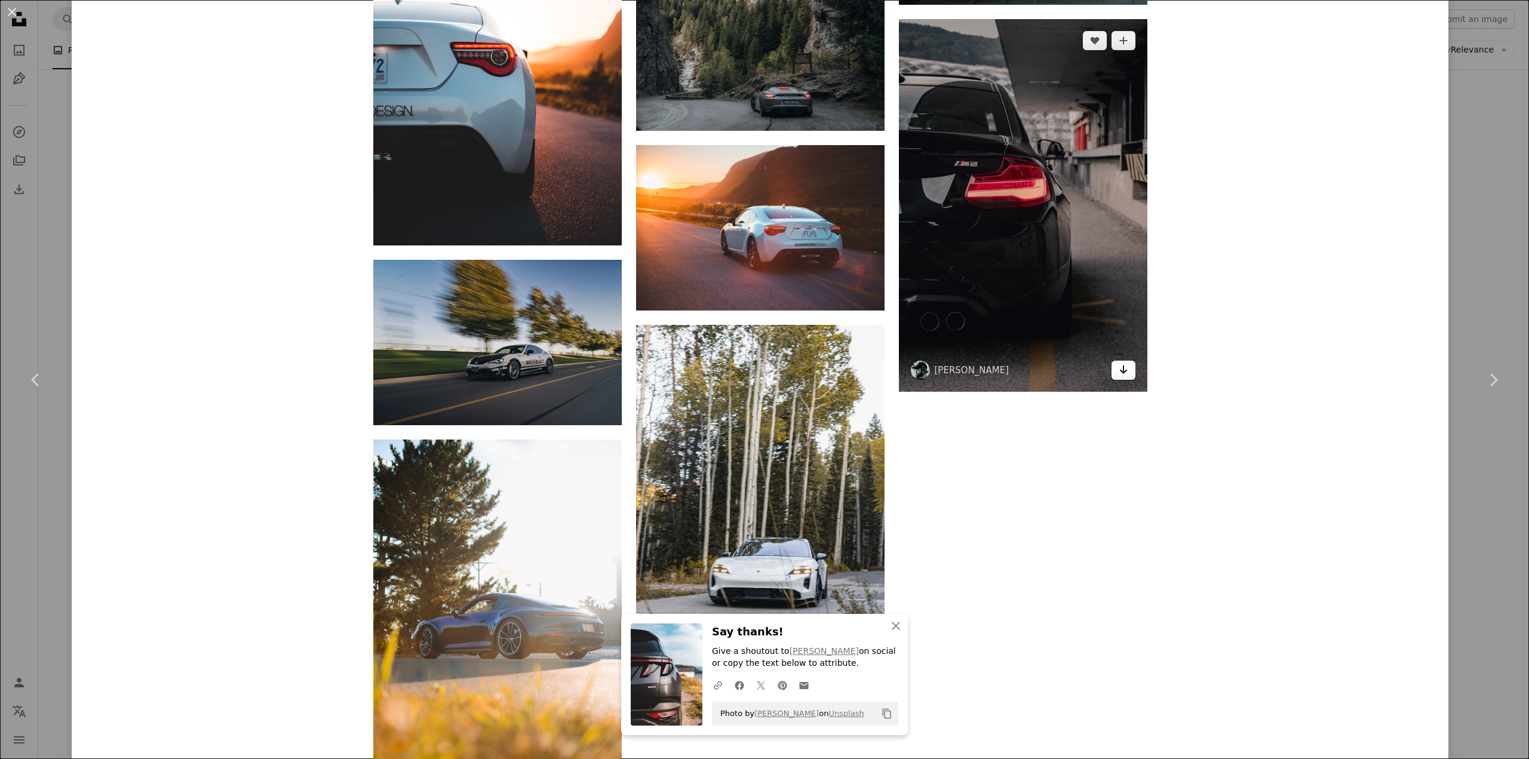
click at [1123, 363] on icon "Arrow pointing down" at bounding box center [1124, 370] width 10 height 14
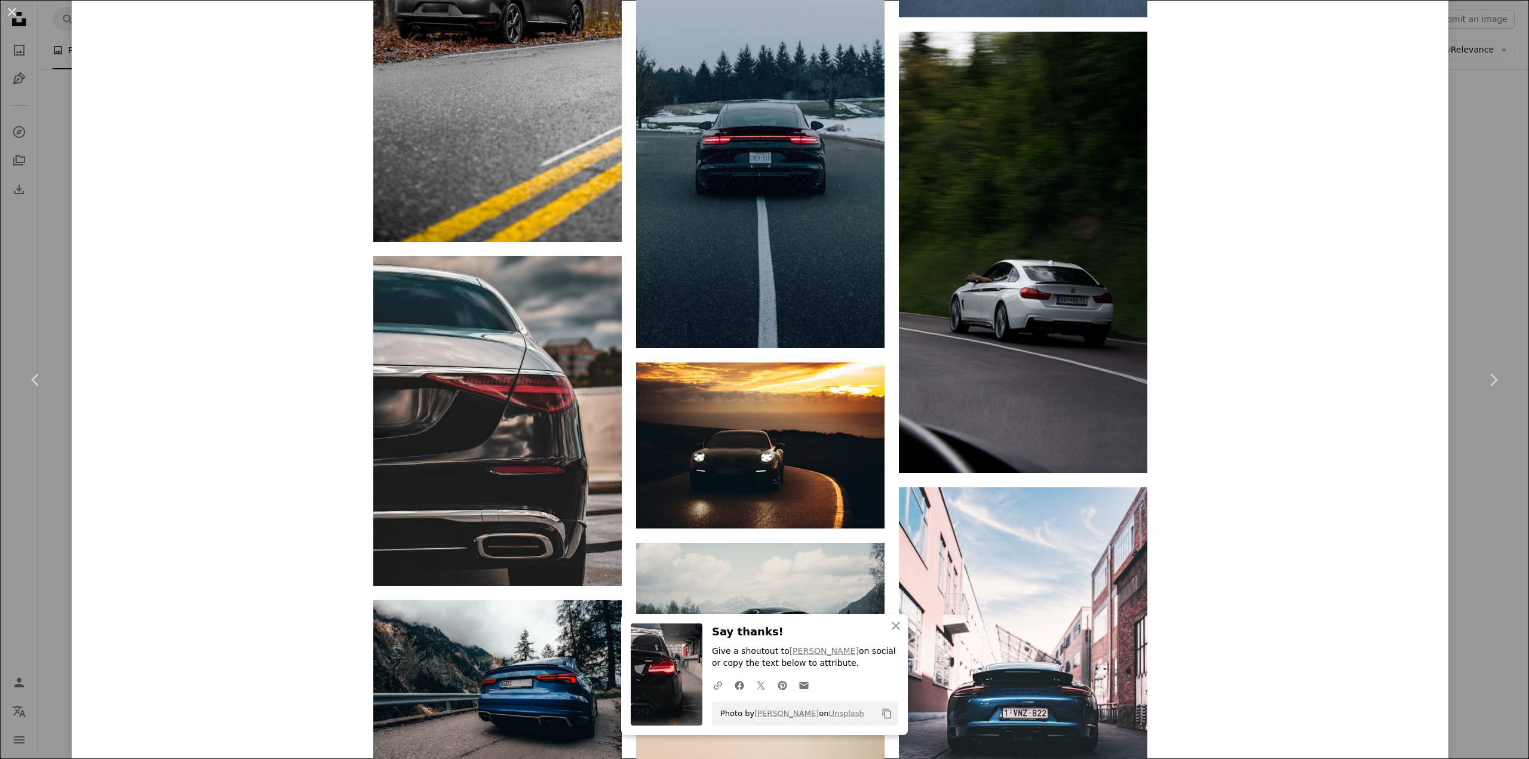
scroll to position [26216, 0]
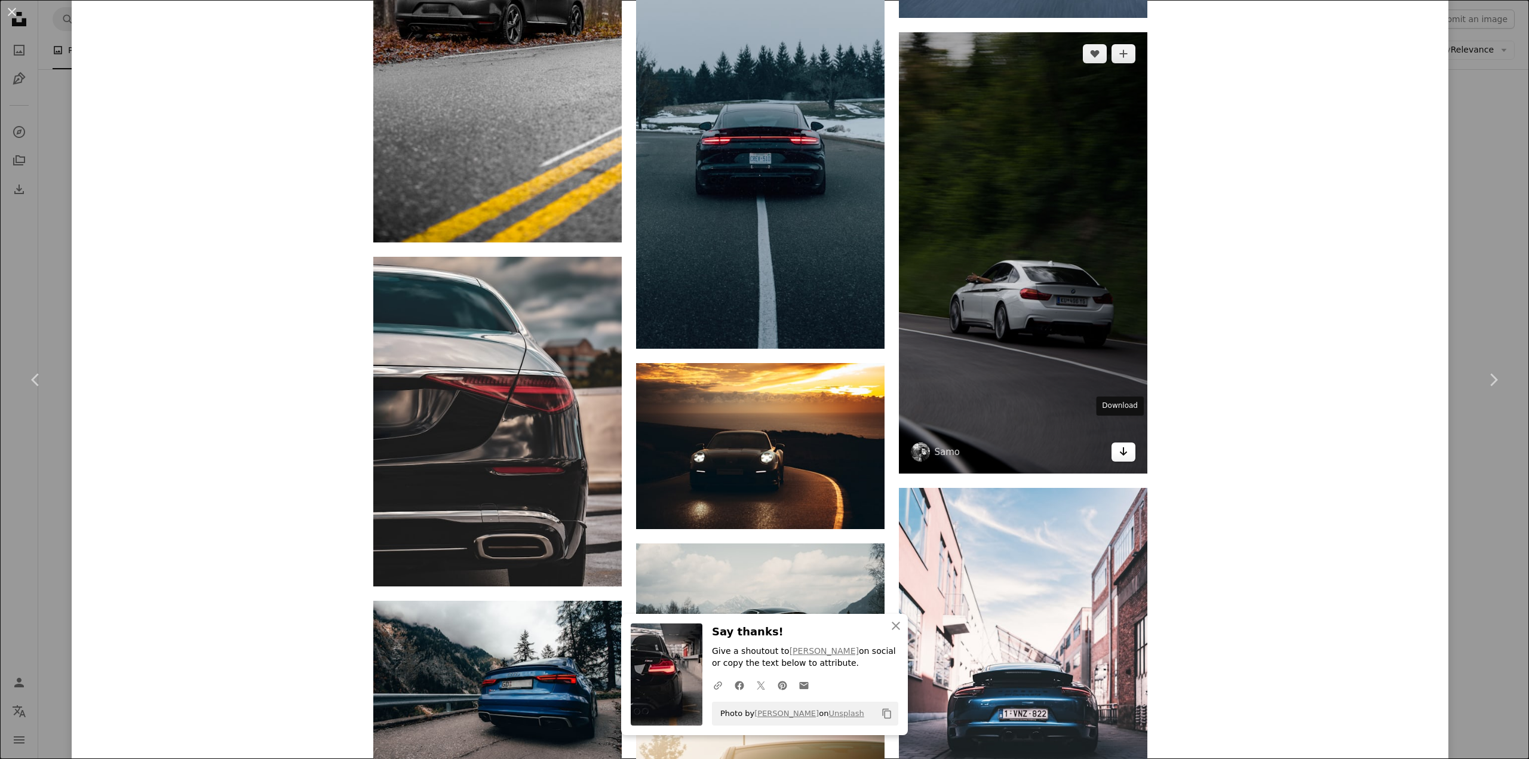
click at [1126, 443] on link "Arrow pointing down" at bounding box center [1124, 452] width 24 height 19
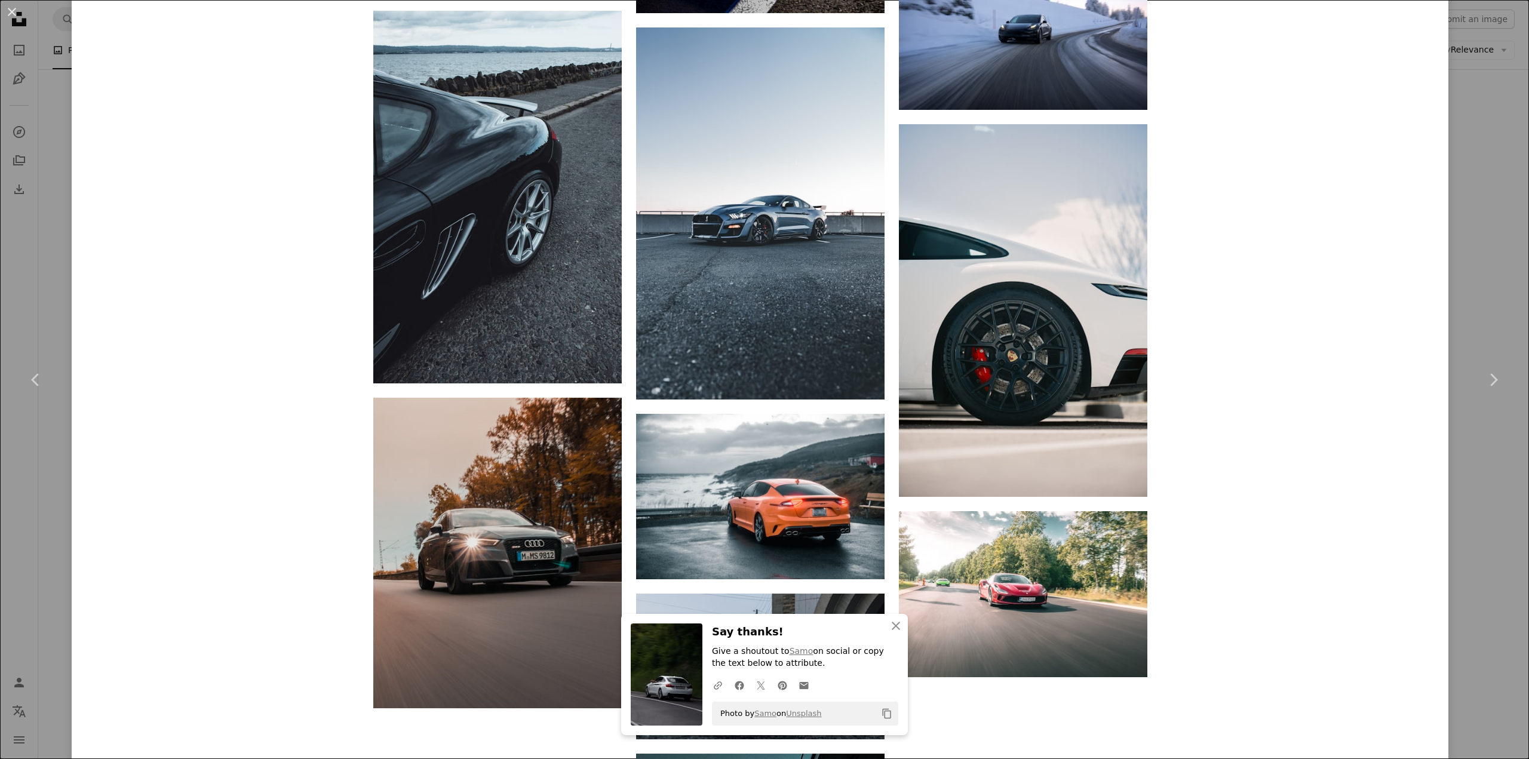
scroll to position [30853, 0]
